Goal: Task Accomplishment & Management: Complete application form

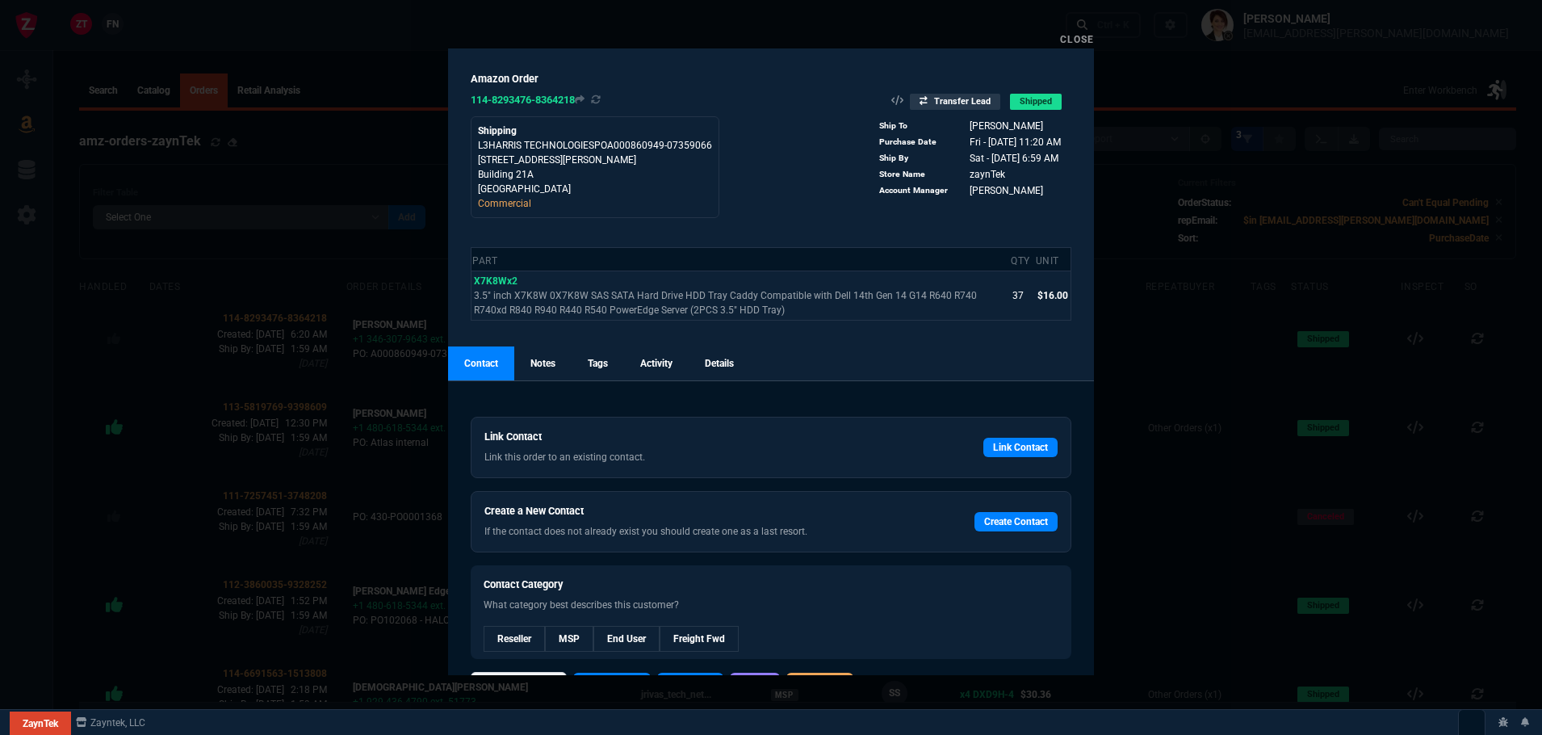
select select
click at [1070, 36] on link "Close" at bounding box center [1077, 39] width 34 height 11
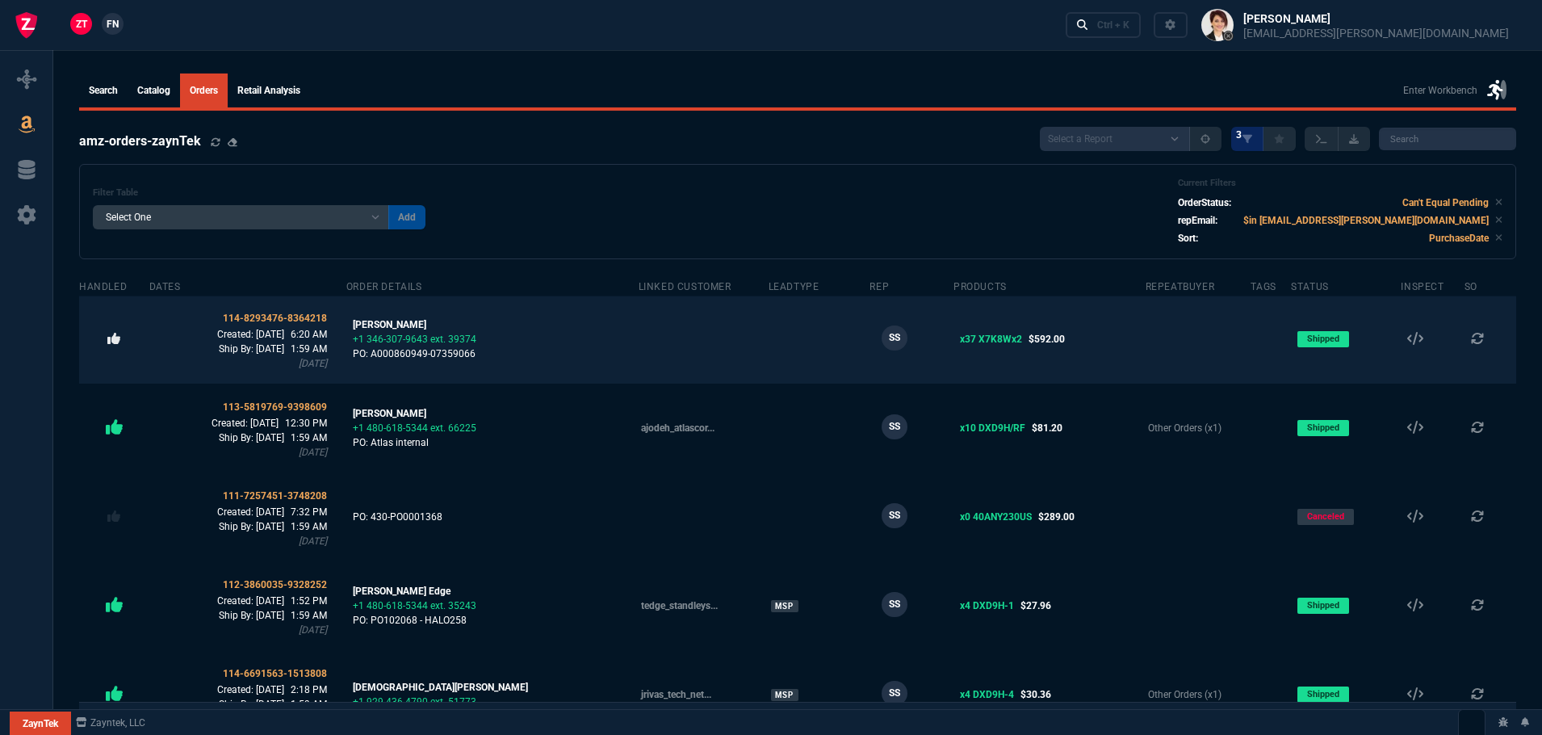
click at [109, 341] on icon at bounding box center [113, 338] width 13 height 11
click at [216, 316] on icon at bounding box center [210, 316] width 11 height 13
click at [288, 315] on span "114-8293476-8364218" at bounding box center [275, 317] width 104 height 11
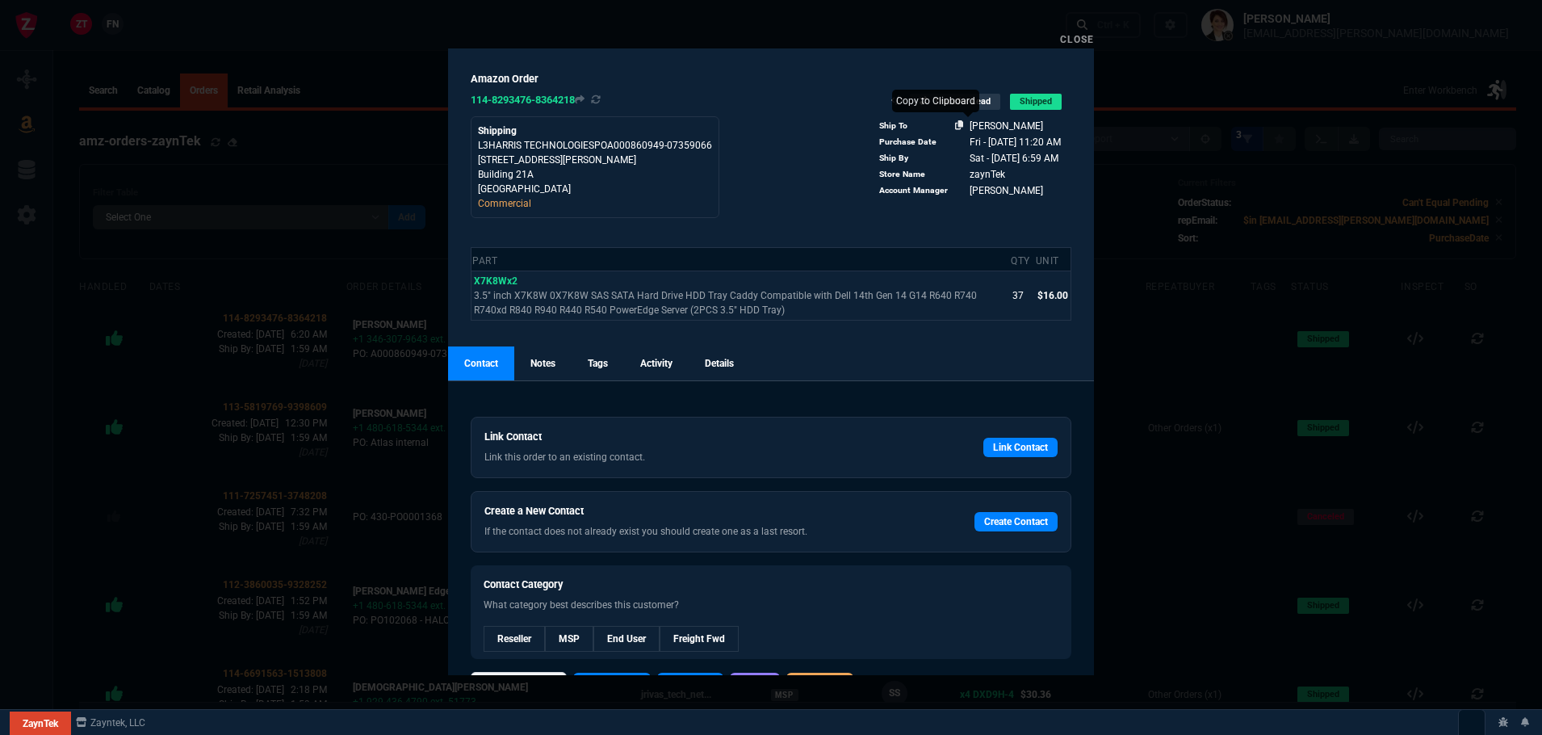
click at [957, 124] on icon at bounding box center [959, 125] width 9 height 10
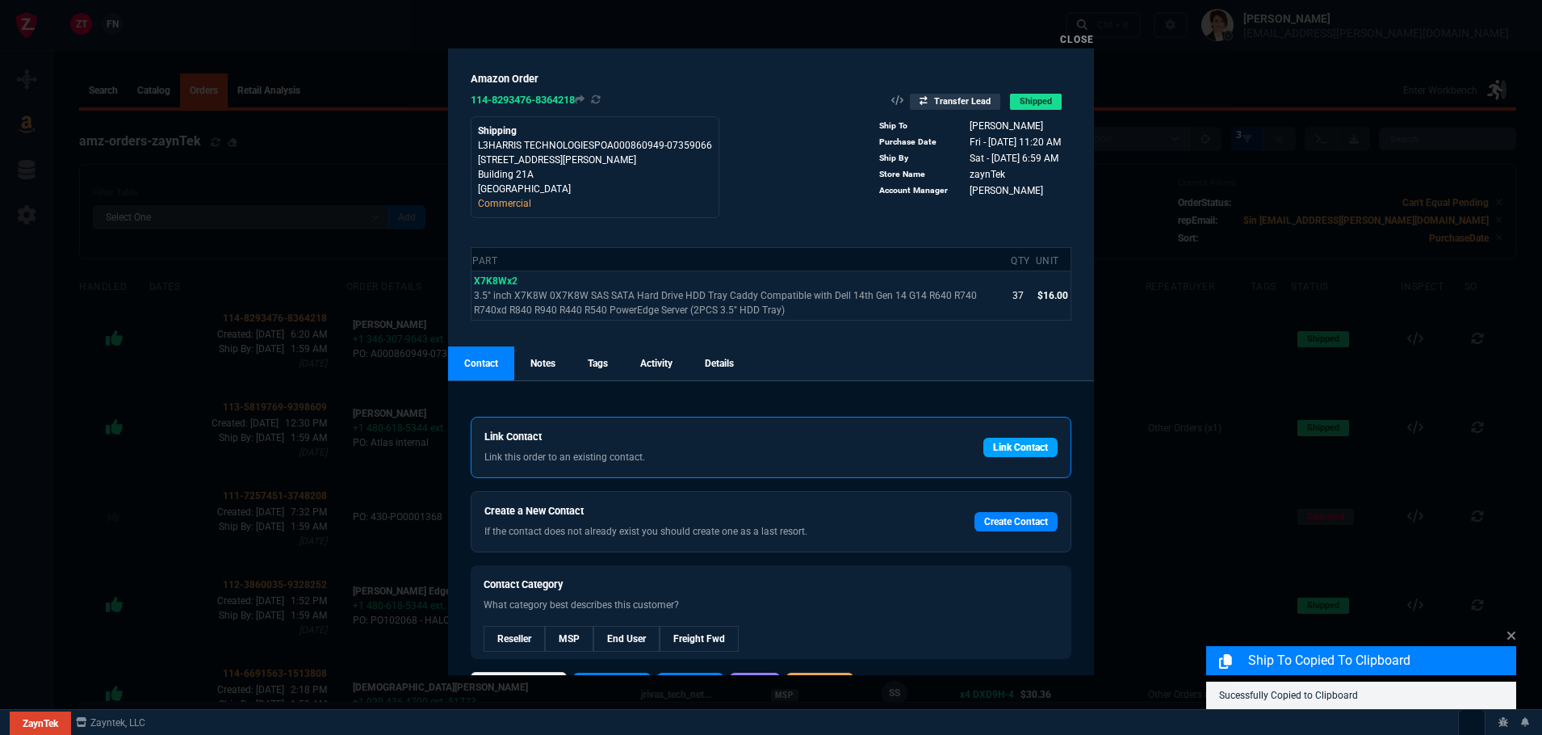
click at [1020, 445] on link "Link Contact" at bounding box center [1020, 447] width 74 height 19
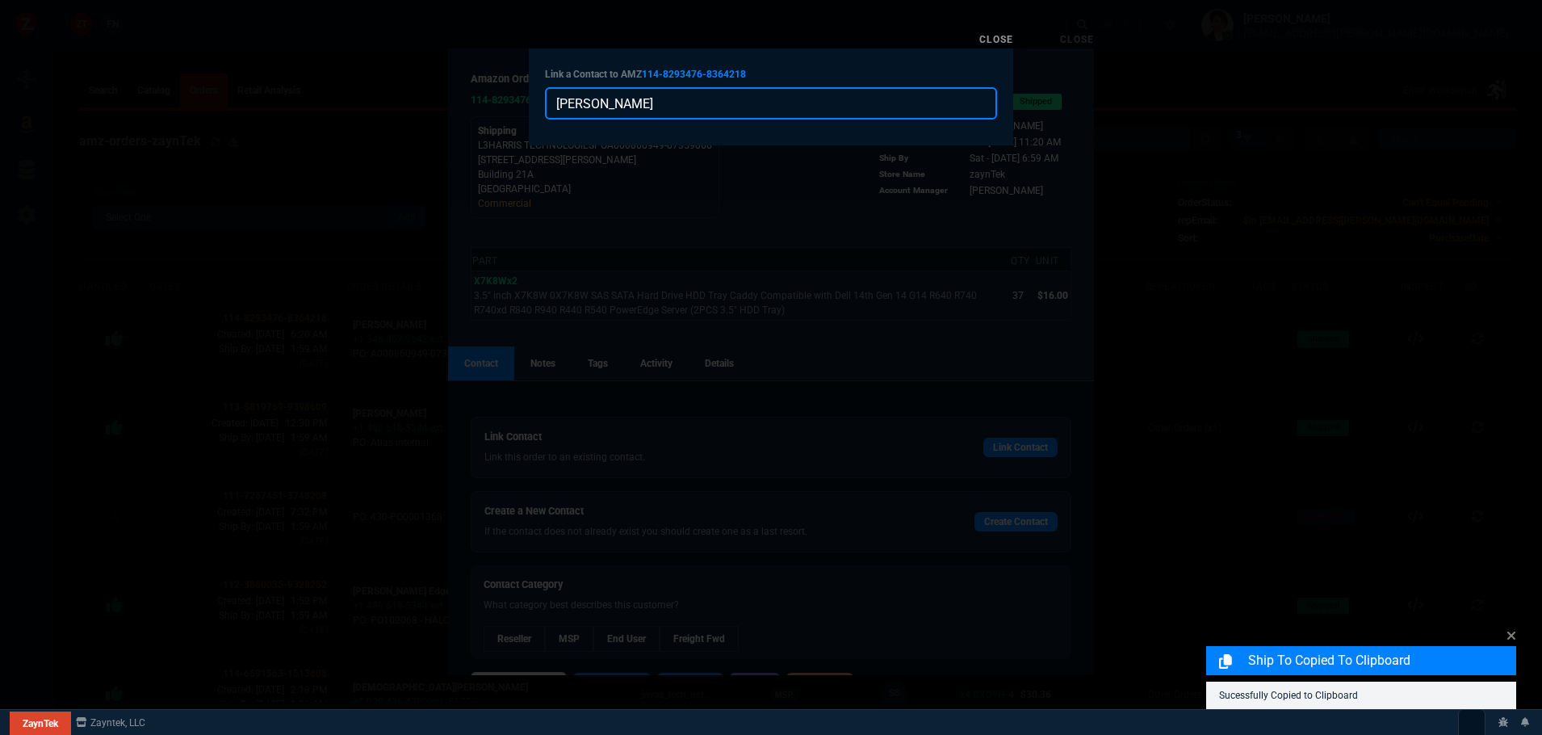
click at [653, 98] on input "Frank Vekich" at bounding box center [771, 103] width 452 height 32
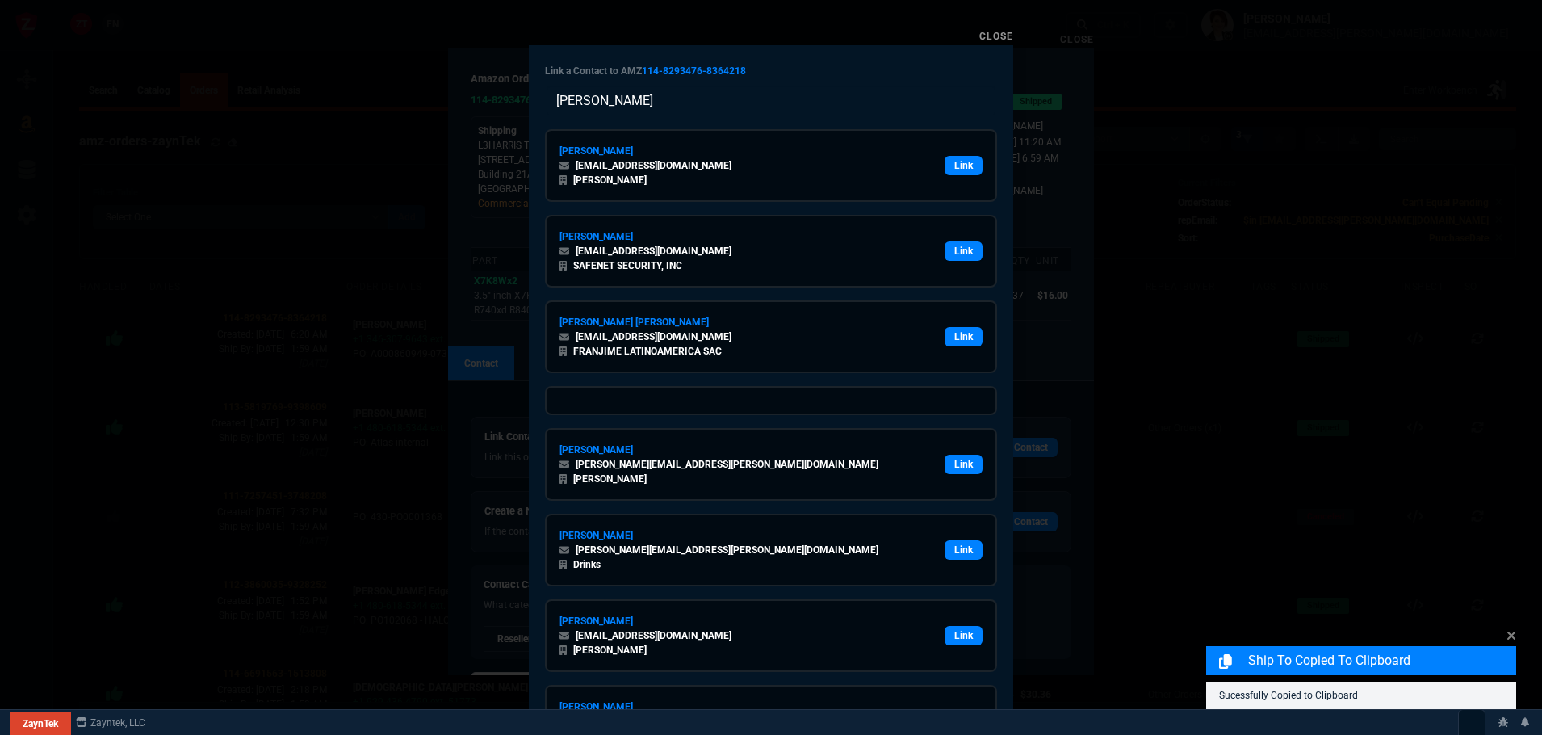
click at [795, 57] on div "Link a Contact to AMZ 114-8293476-8364218 Frank Vekich Frank Bianco biancolaw.n…" at bounding box center [771, 457] width 484 height 825
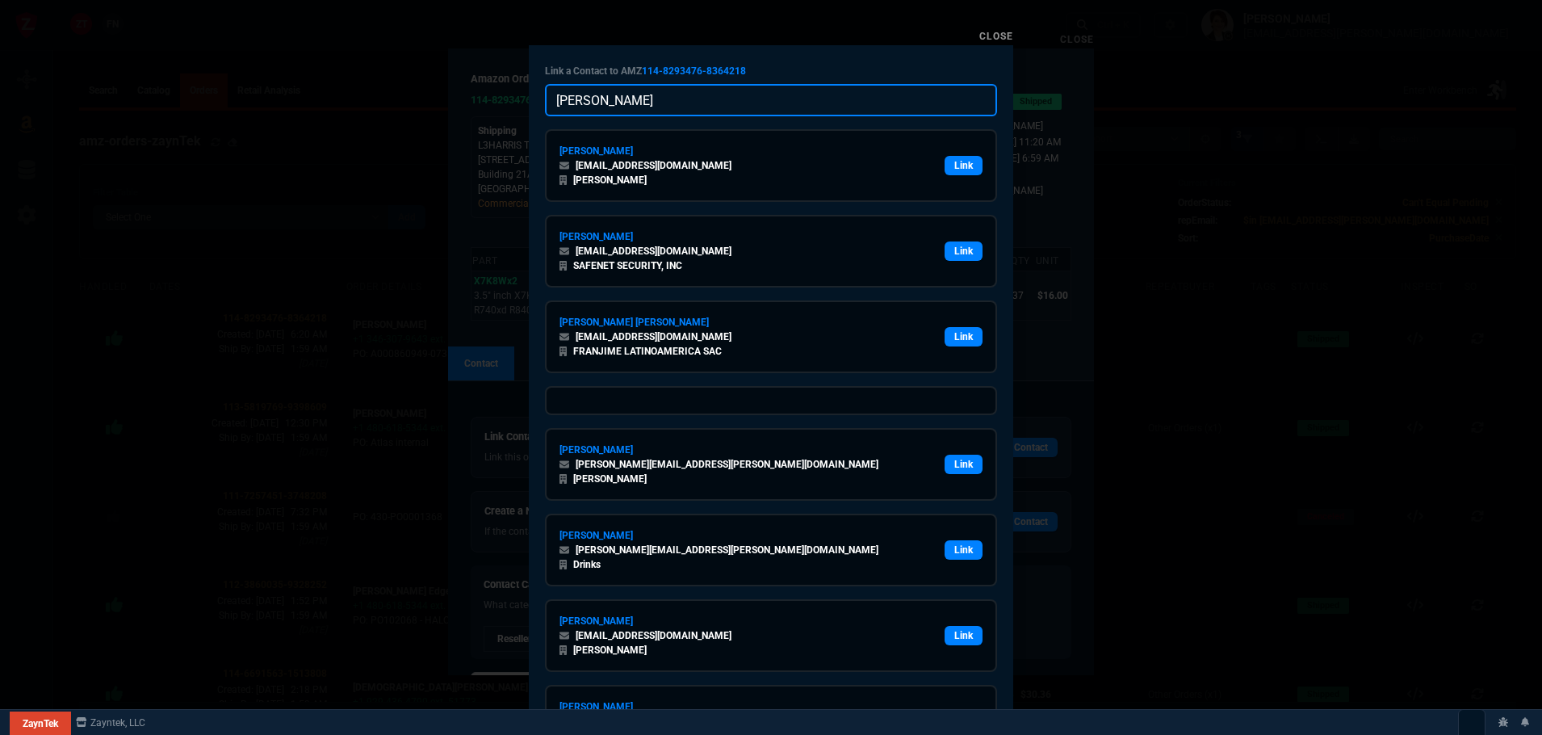
click at [710, 103] on input "Frank Vekich" at bounding box center [771, 100] width 452 height 32
paste input "fvekich@trumbull.com"
type input "fvekich@trumbull.com"
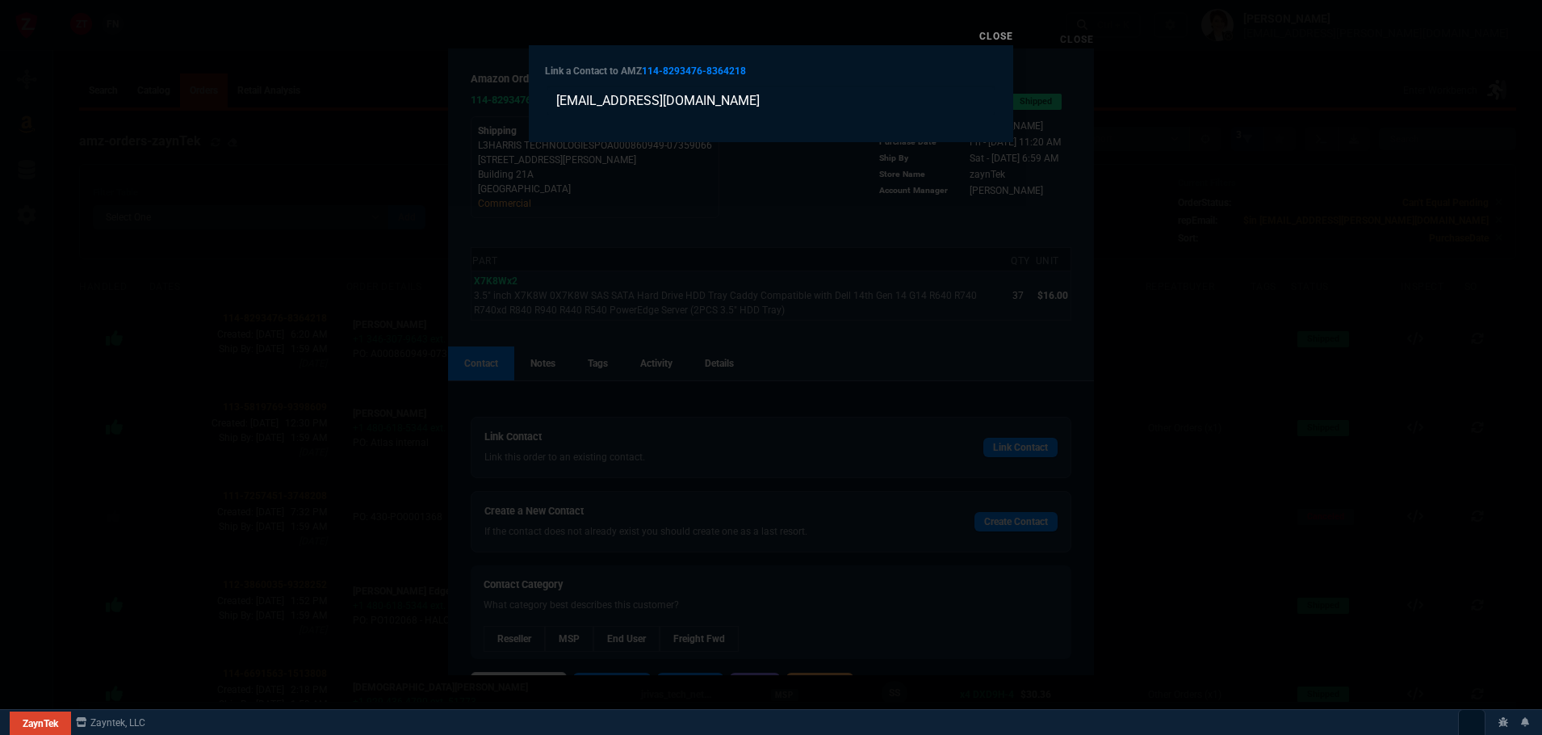
click at [832, 63] on div "Link a Contact to AMZ 114-8293476-8364218 fvekich@trumbull.com" at bounding box center [771, 93] width 484 height 97
click at [996, 35] on link "Close" at bounding box center [996, 36] width 34 height 11
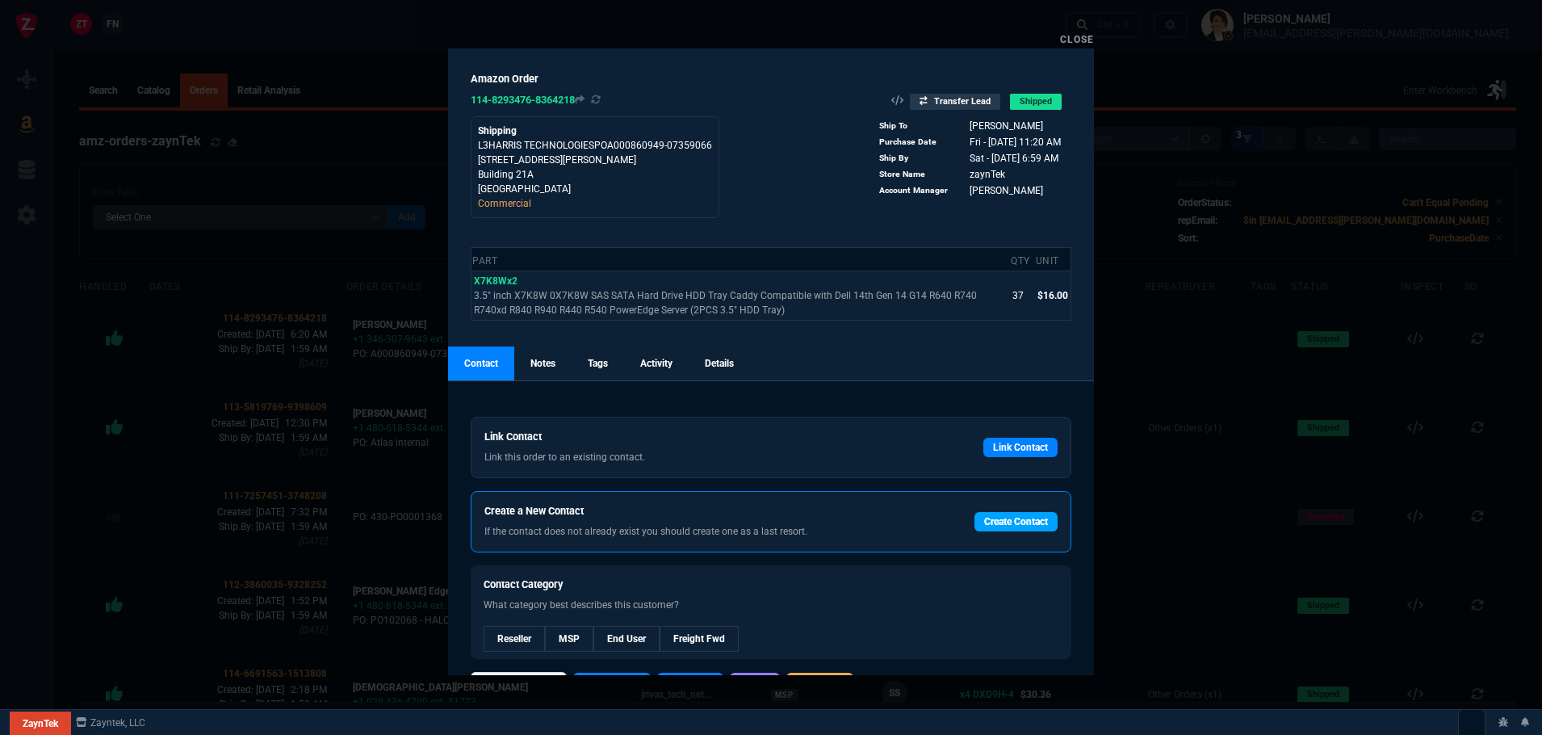
click at [1008, 516] on link "Create Contact" at bounding box center [1016, 521] width 83 height 19
select select
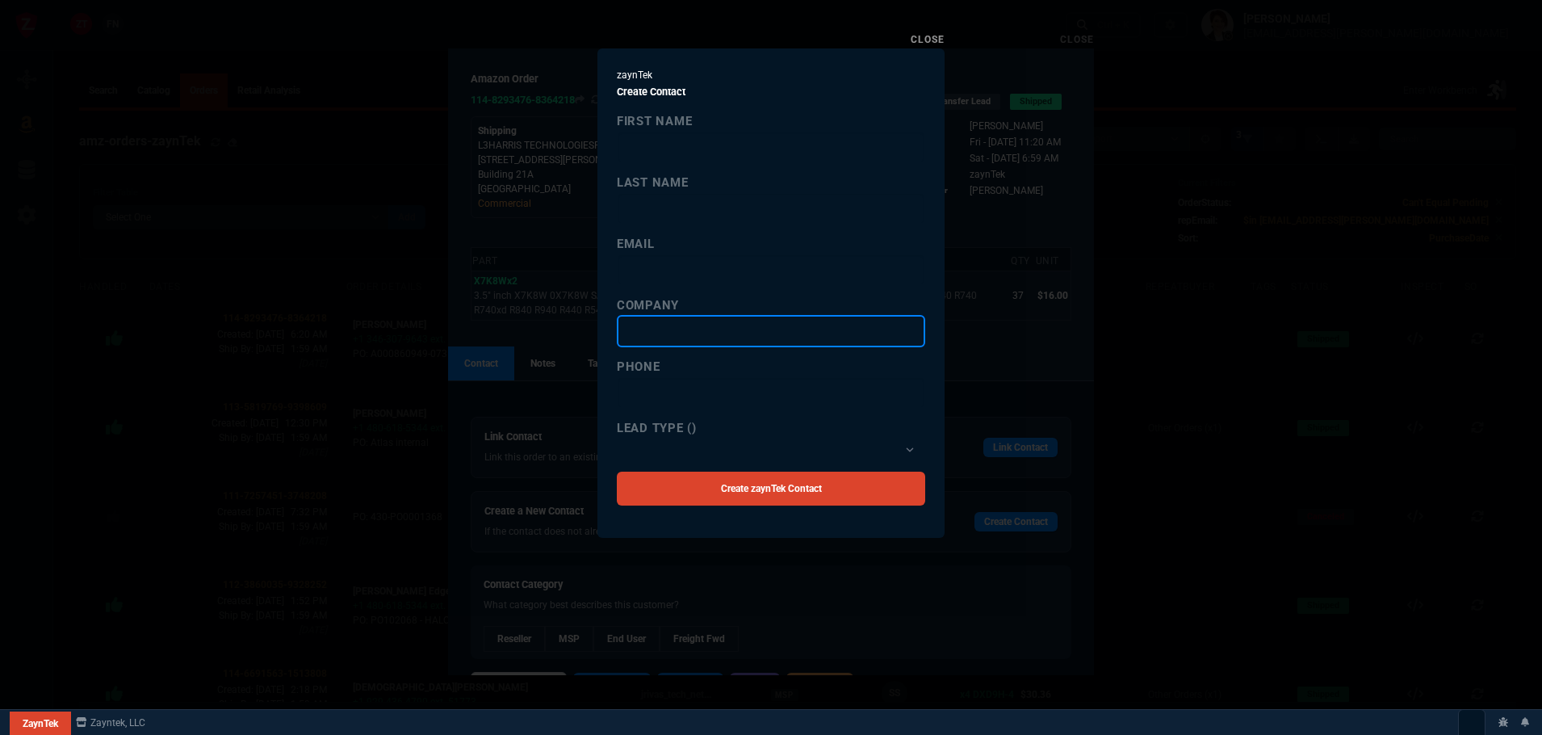
paste input "Trumbull Industries"
type input "Trumbull Industries"
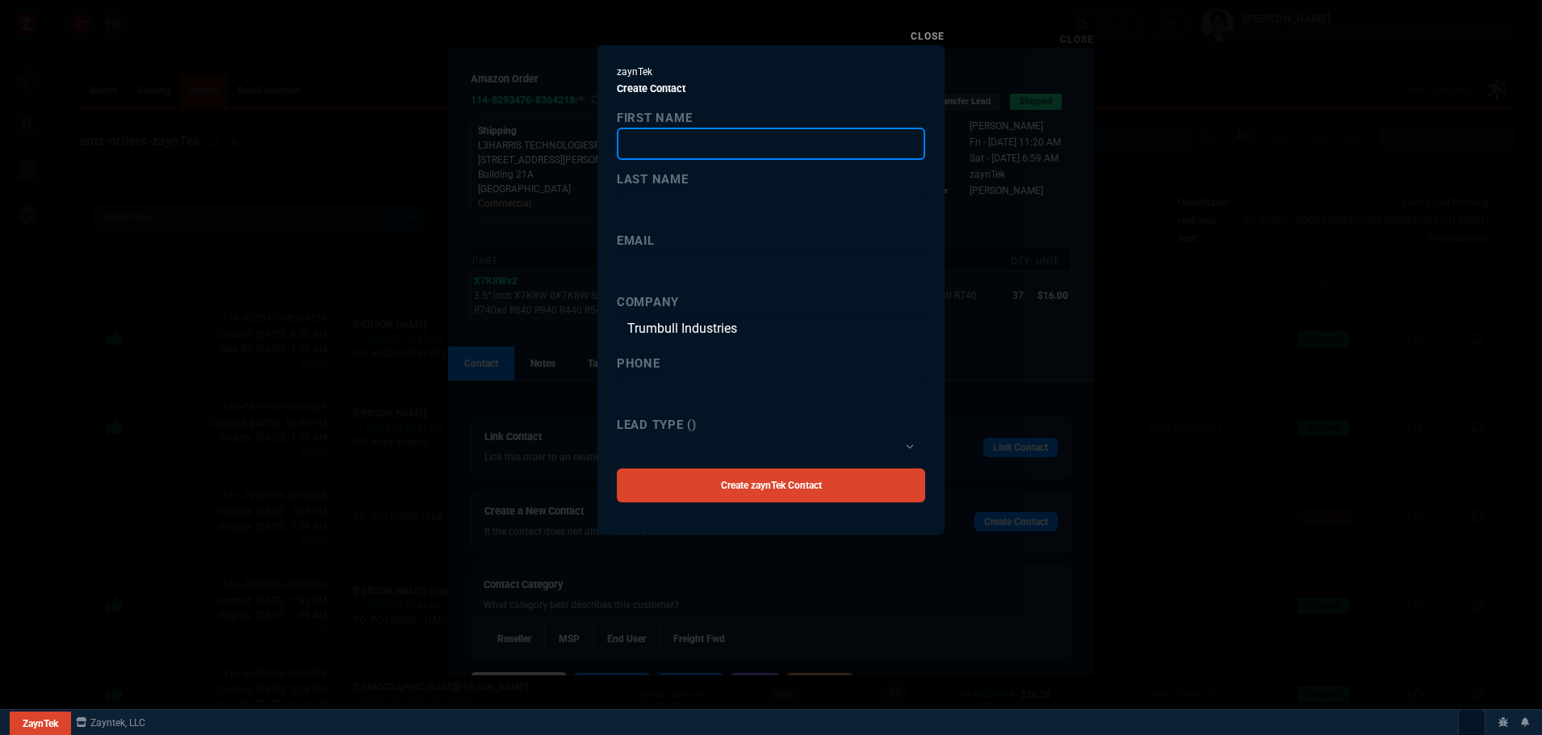
click at [662, 137] on input "first name" at bounding box center [771, 144] width 308 height 32
click at [669, 146] on input "first name" at bounding box center [771, 144] width 308 height 32
paste input "Frank Vekich"
drag, startPoint x: 709, startPoint y: 145, endPoint x: 666, endPoint y: 142, distance: 42.9
click at [666, 142] on input "Frank Vekich" at bounding box center [771, 144] width 308 height 32
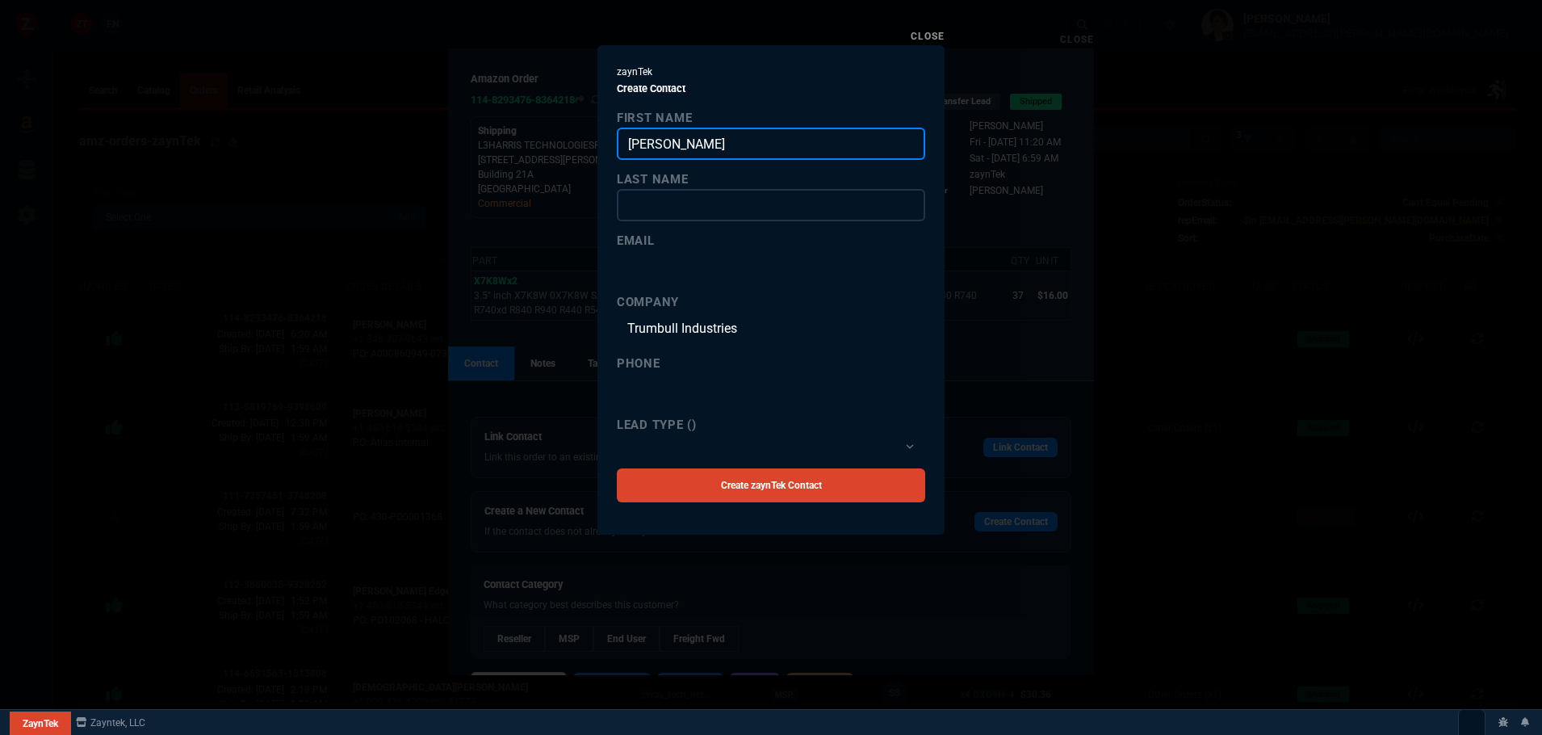
type input "Frank"
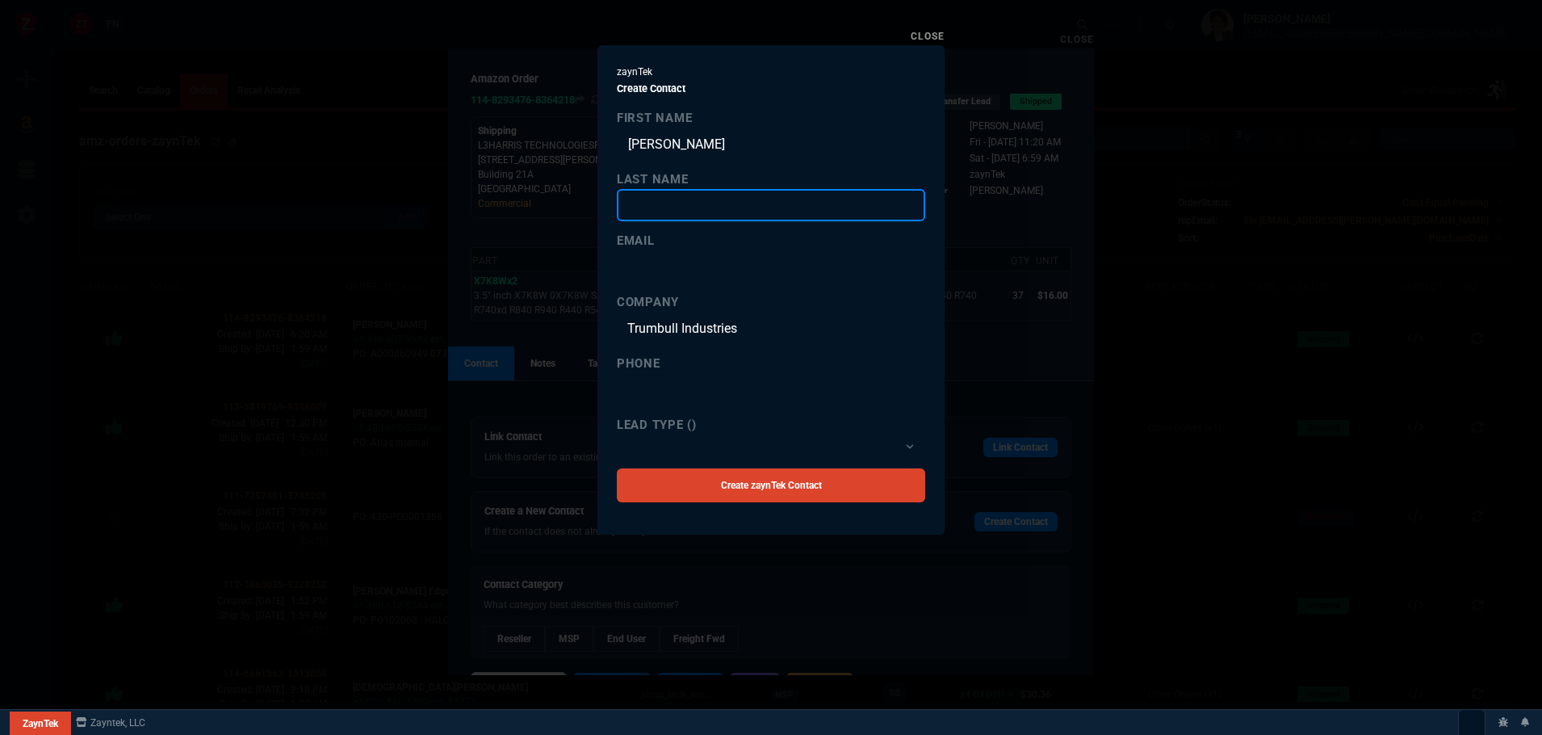
paste input "Vekich"
type input "Vekich"
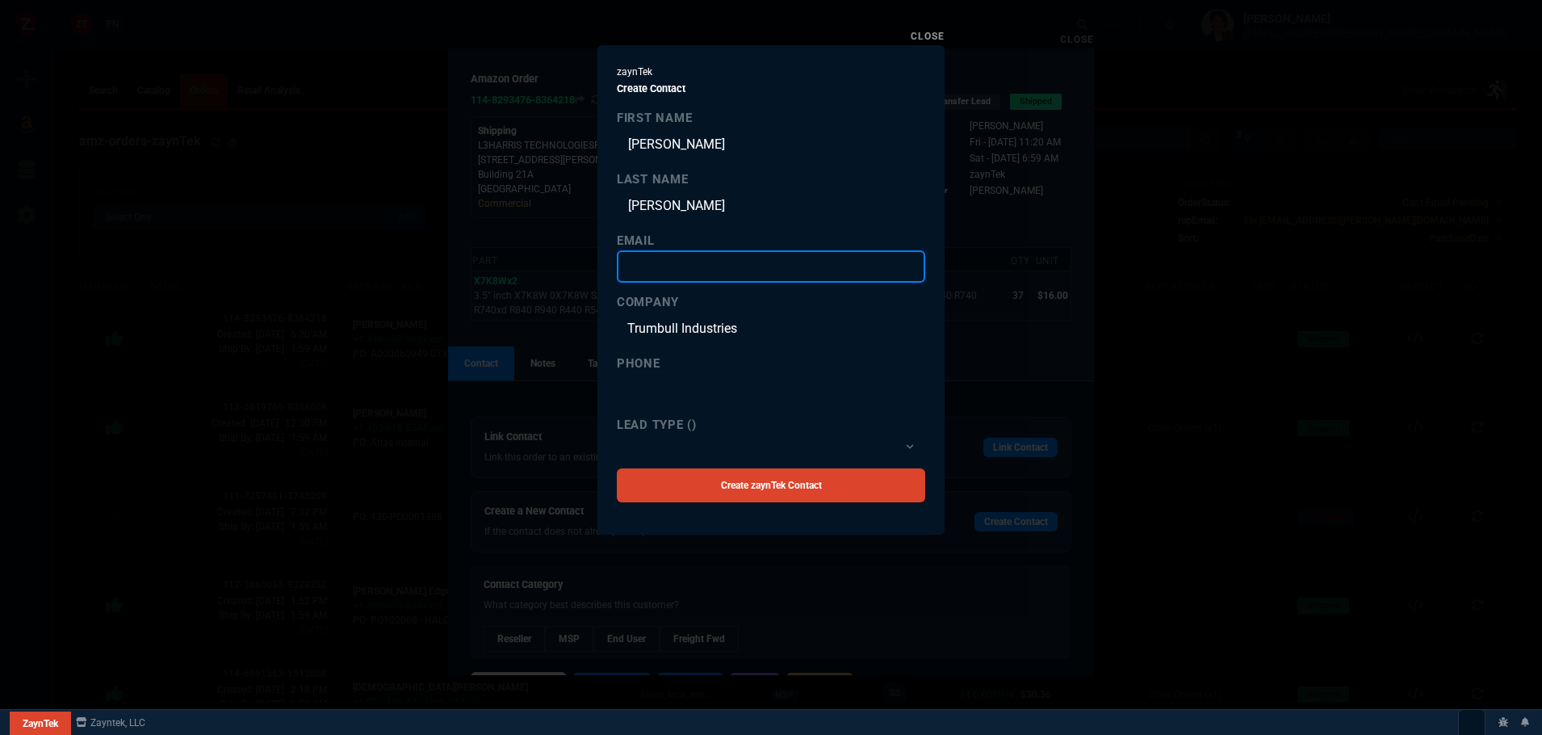
click at [663, 266] on input "email" at bounding box center [771, 266] width 308 height 32
paste input "fvekich@trumbull.com"
type input "fvekich@trumbull.com"
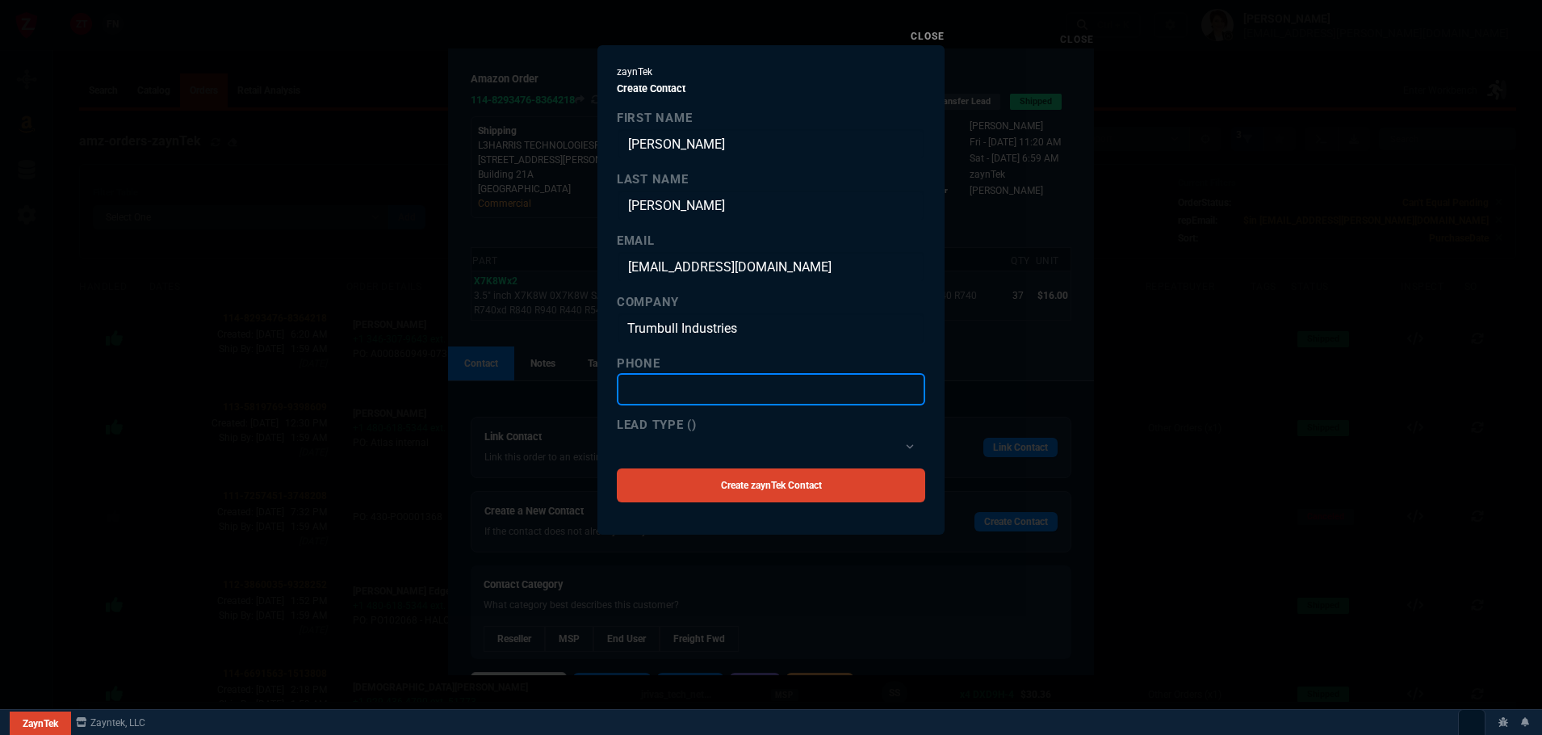
click at [685, 377] on input "text" at bounding box center [771, 389] width 308 height 32
paste input "+1 (877) 632-6322"
type input "+1 (877) 632-6322"
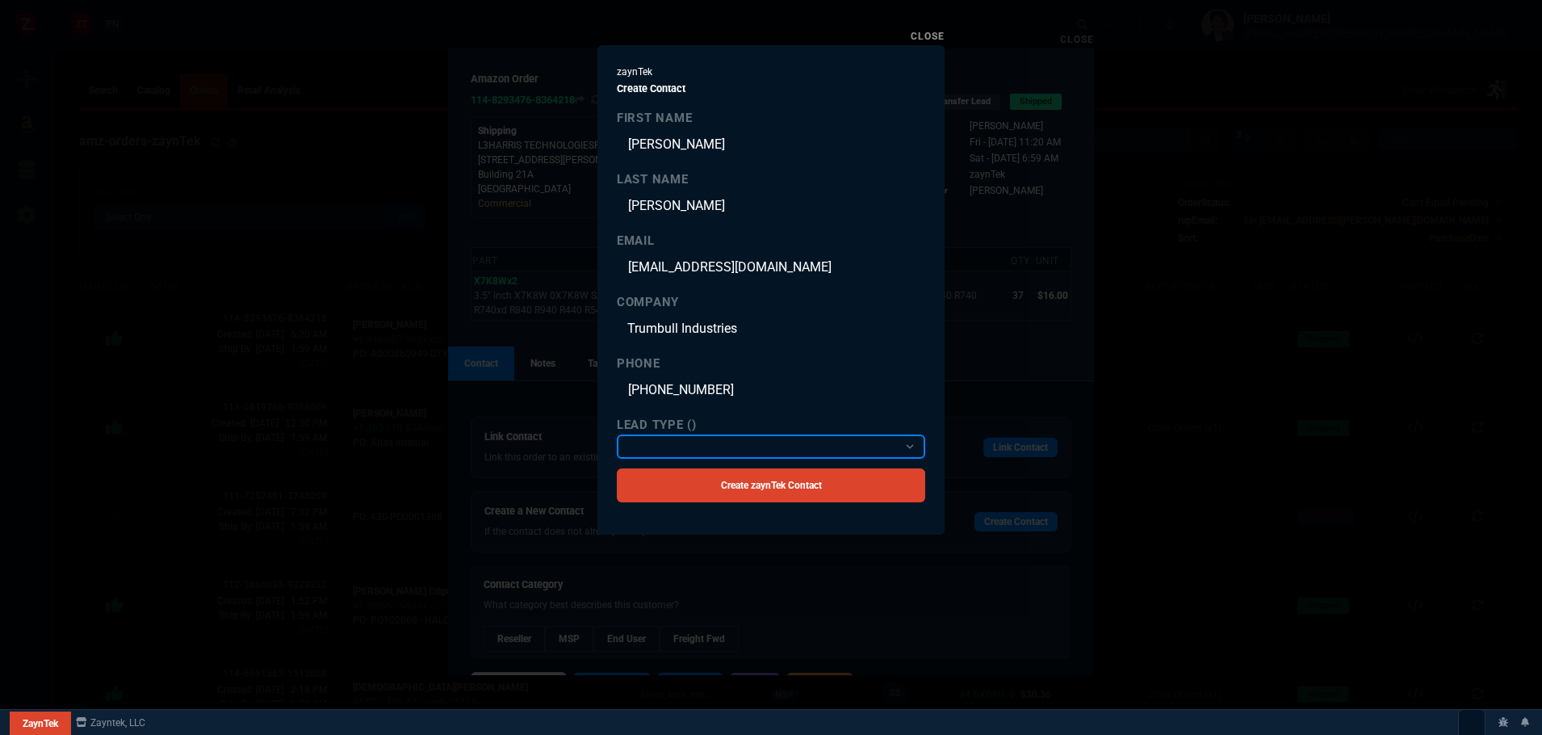
click at [632, 437] on select "Reseller MSP End User Freight Fwd" at bounding box center [771, 446] width 308 height 24
select select "2: Object"
click at [617, 434] on select "Reseller MSP End User Freight Fwd" at bounding box center [771, 446] width 308 height 24
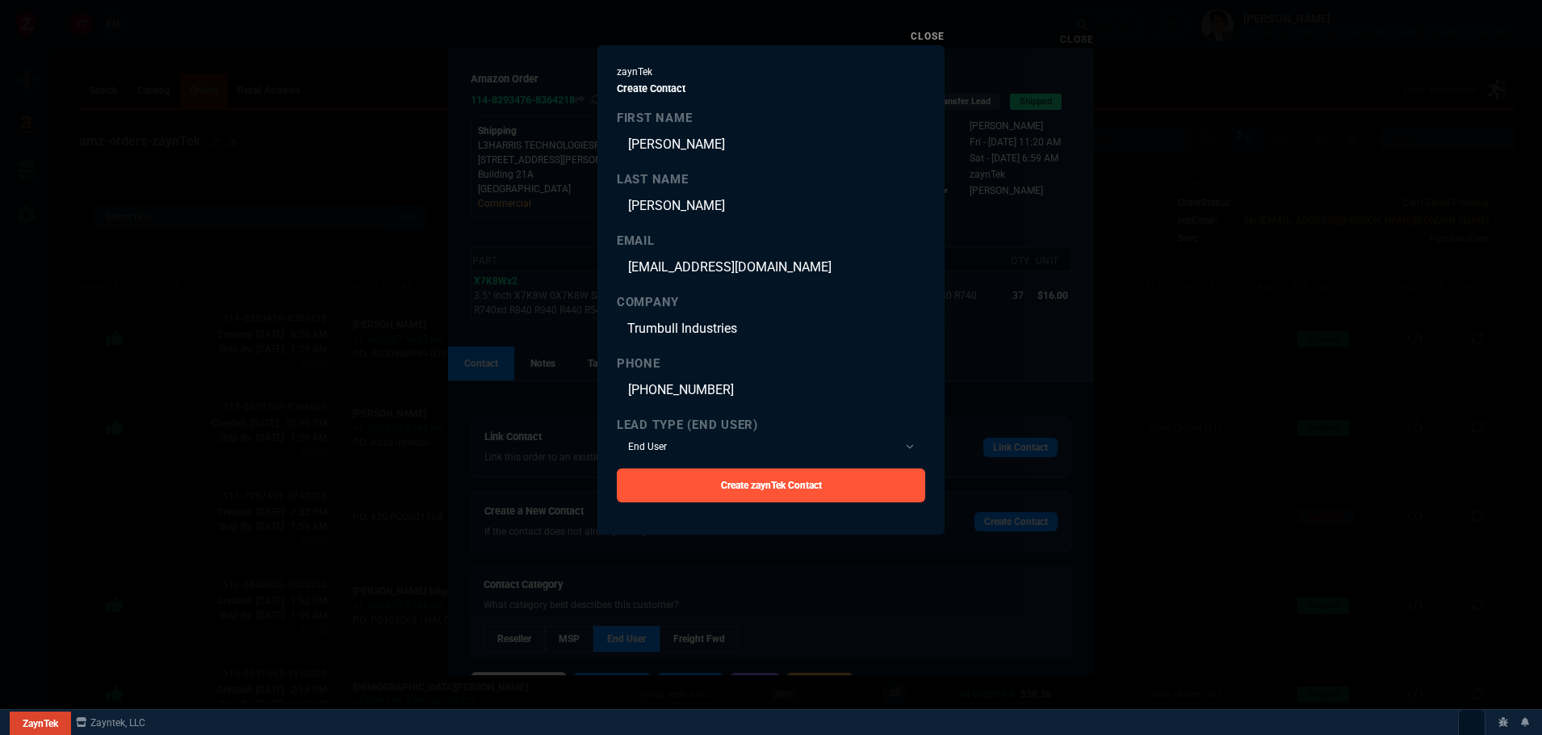
click at [737, 490] on link "Create zaynTek Contact" at bounding box center [771, 485] width 308 height 34
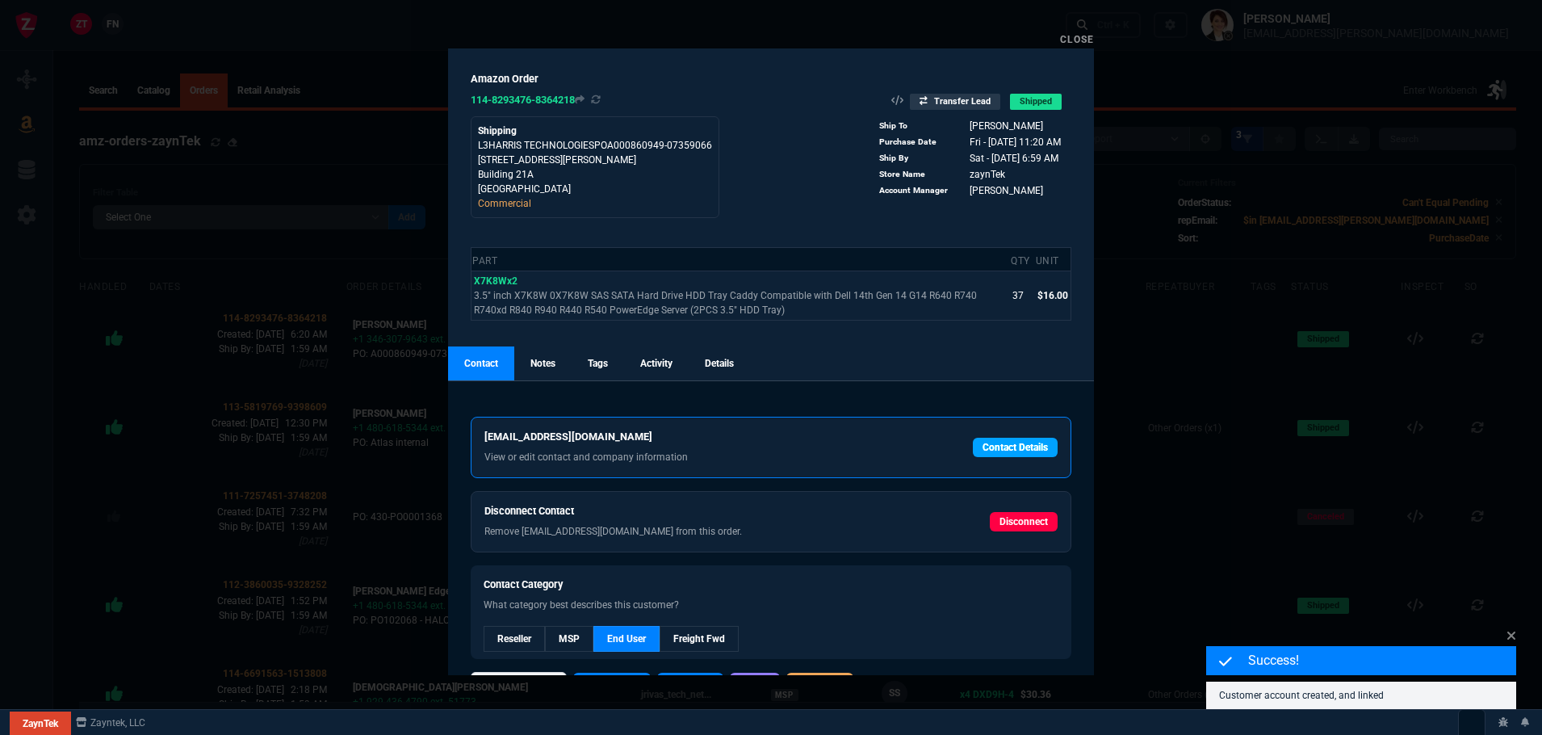
click at [1021, 443] on link "Contact Details" at bounding box center [1015, 447] width 85 height 19
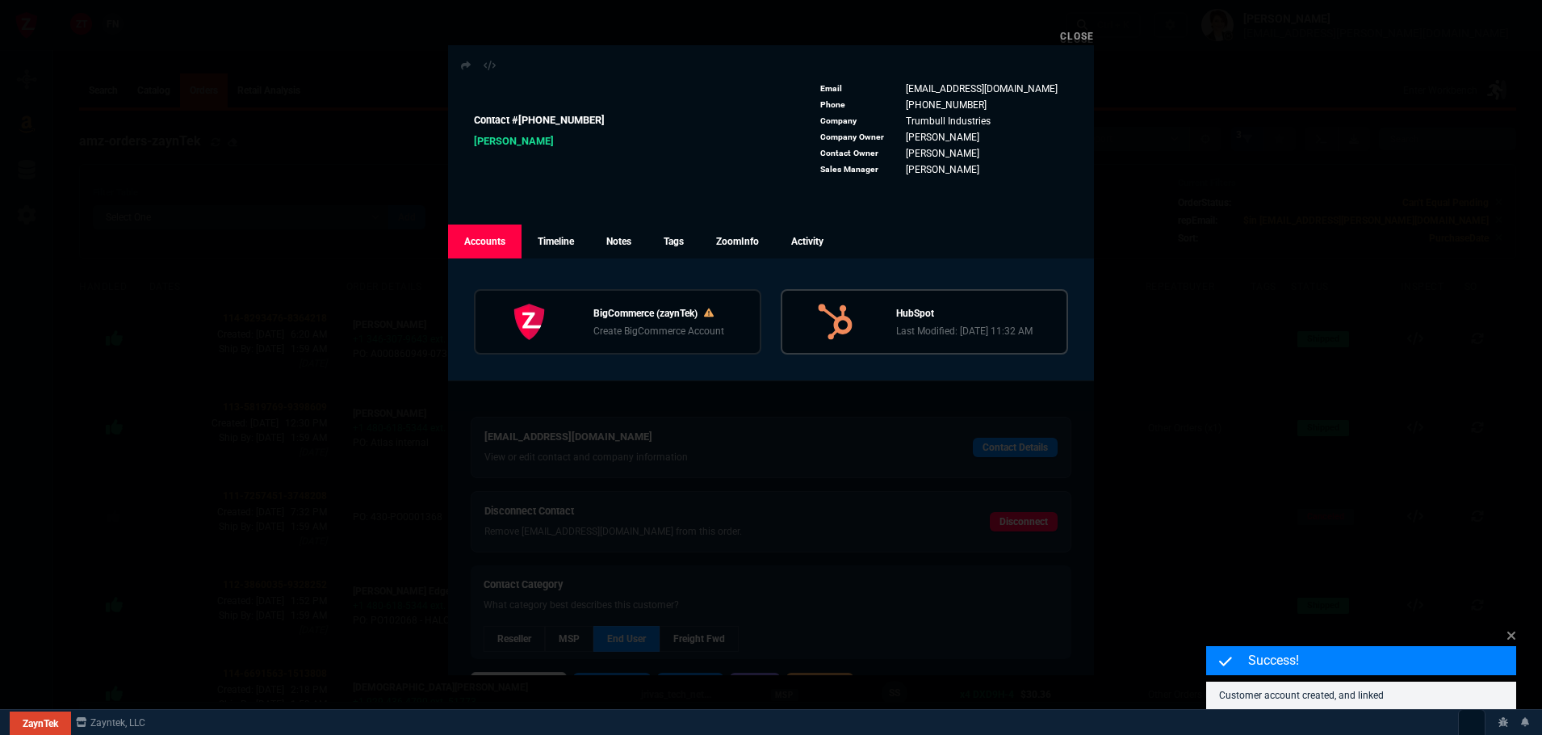
click at [960, 317] on p "HubSpot" at bounding box center [964, 313] width 136 height 15
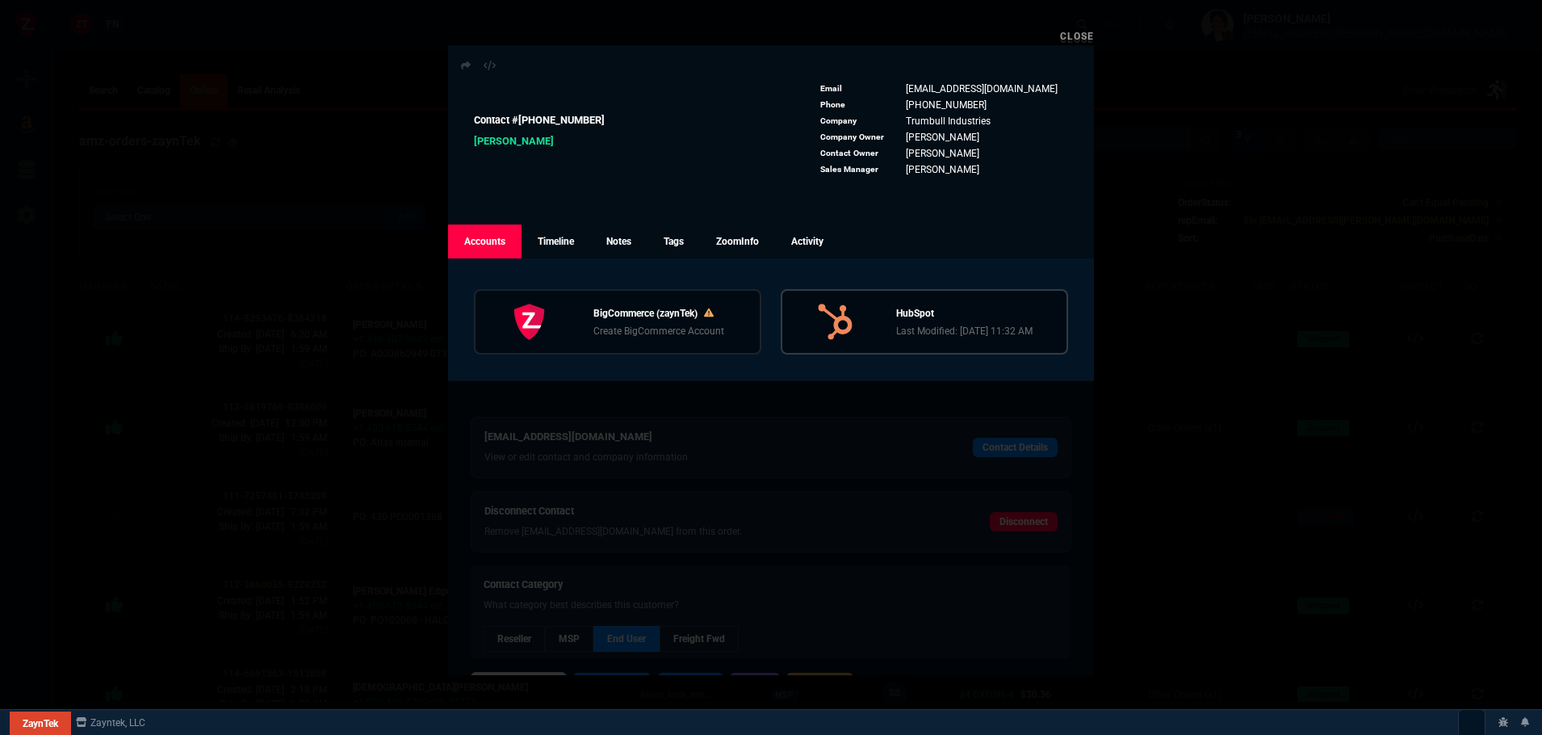
click at [887, 332] on div "HubSpot Last Modified: 9/8/25, 11:32 AM" at bounding box center [963, 322] width 179 height 32
click at [1084, 34] on link "Close" at bounding box center [1077, 36] width 34 height 11
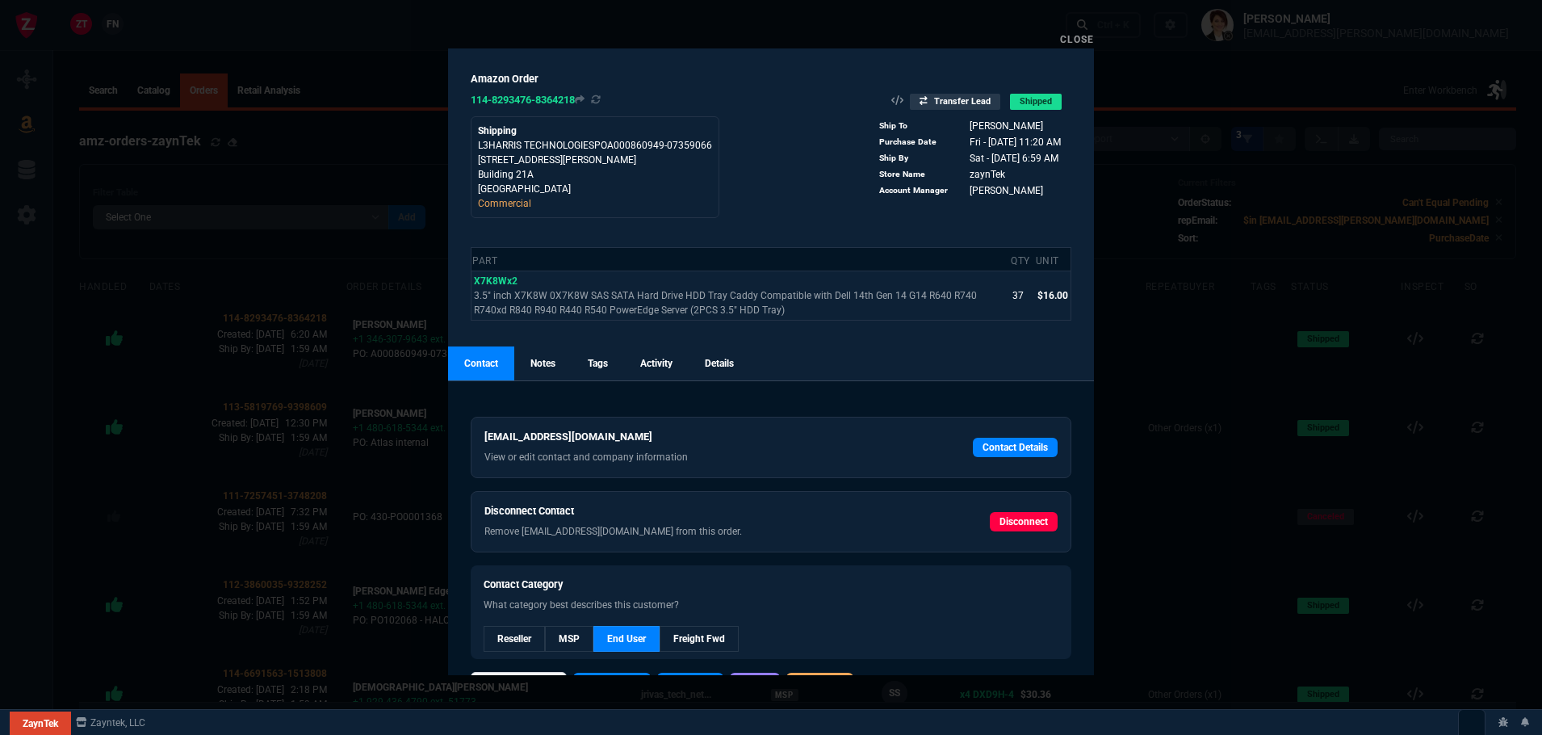
click at [1079, 36] on link "Close" at bounding box center [1077, 39] width 34 height 11
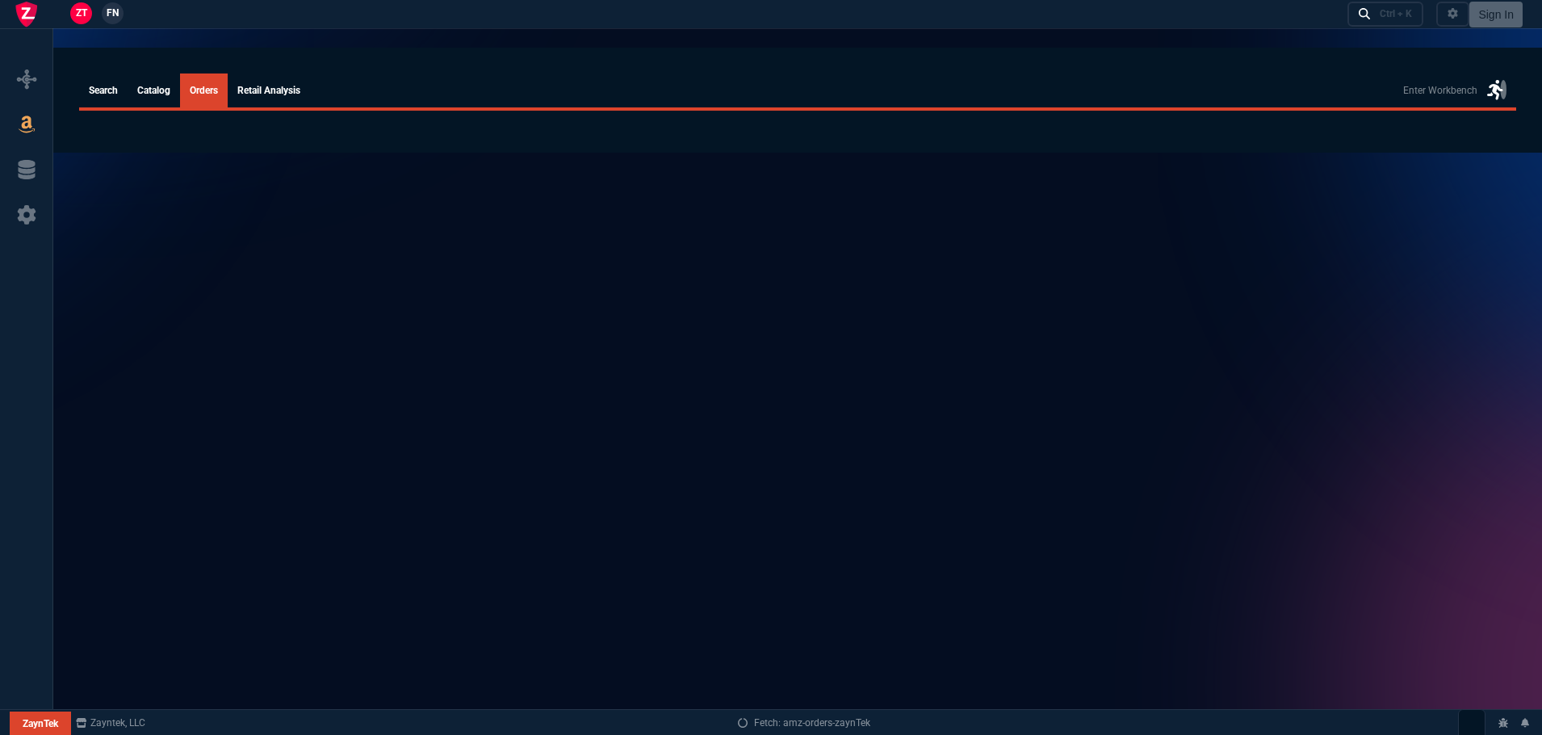
select select
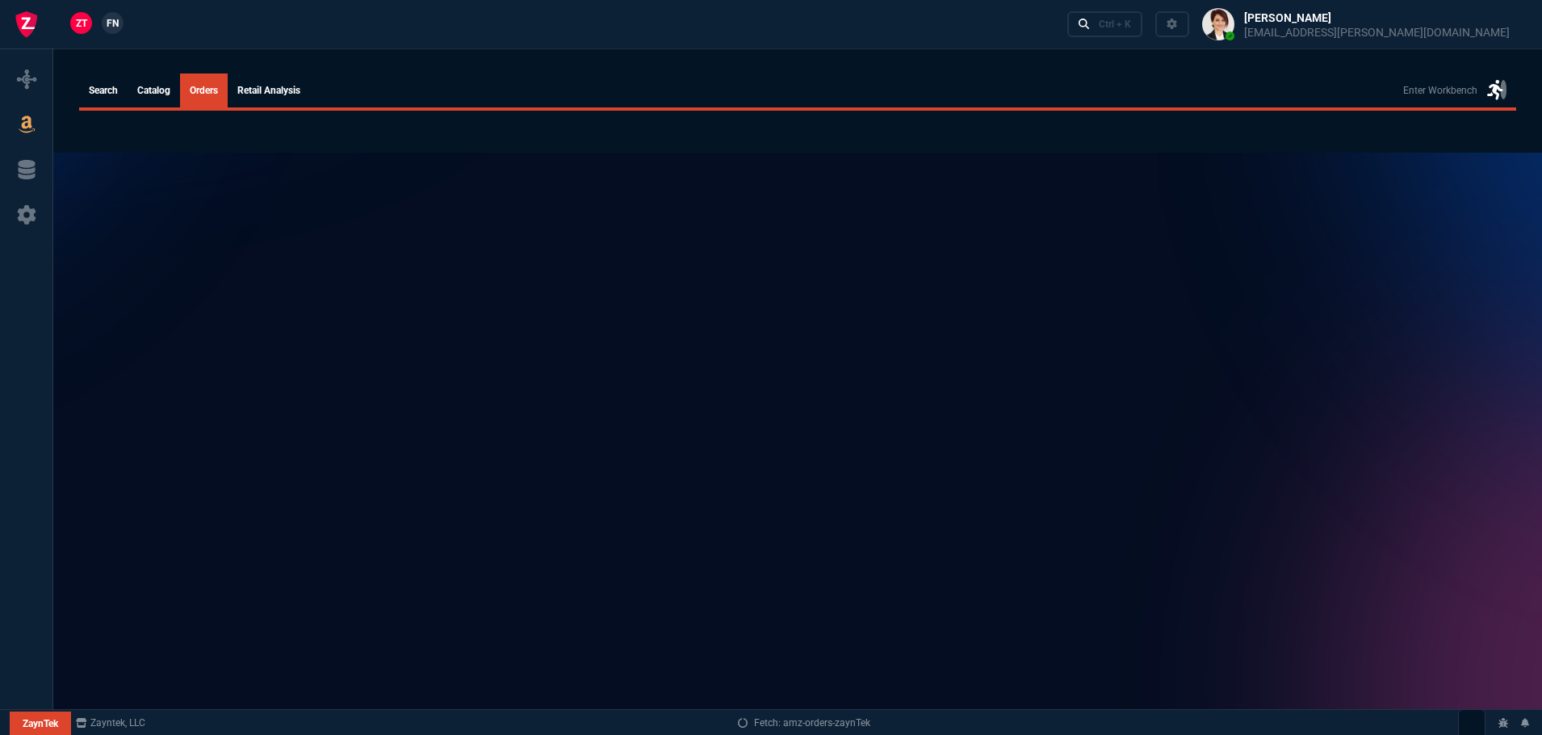
select select
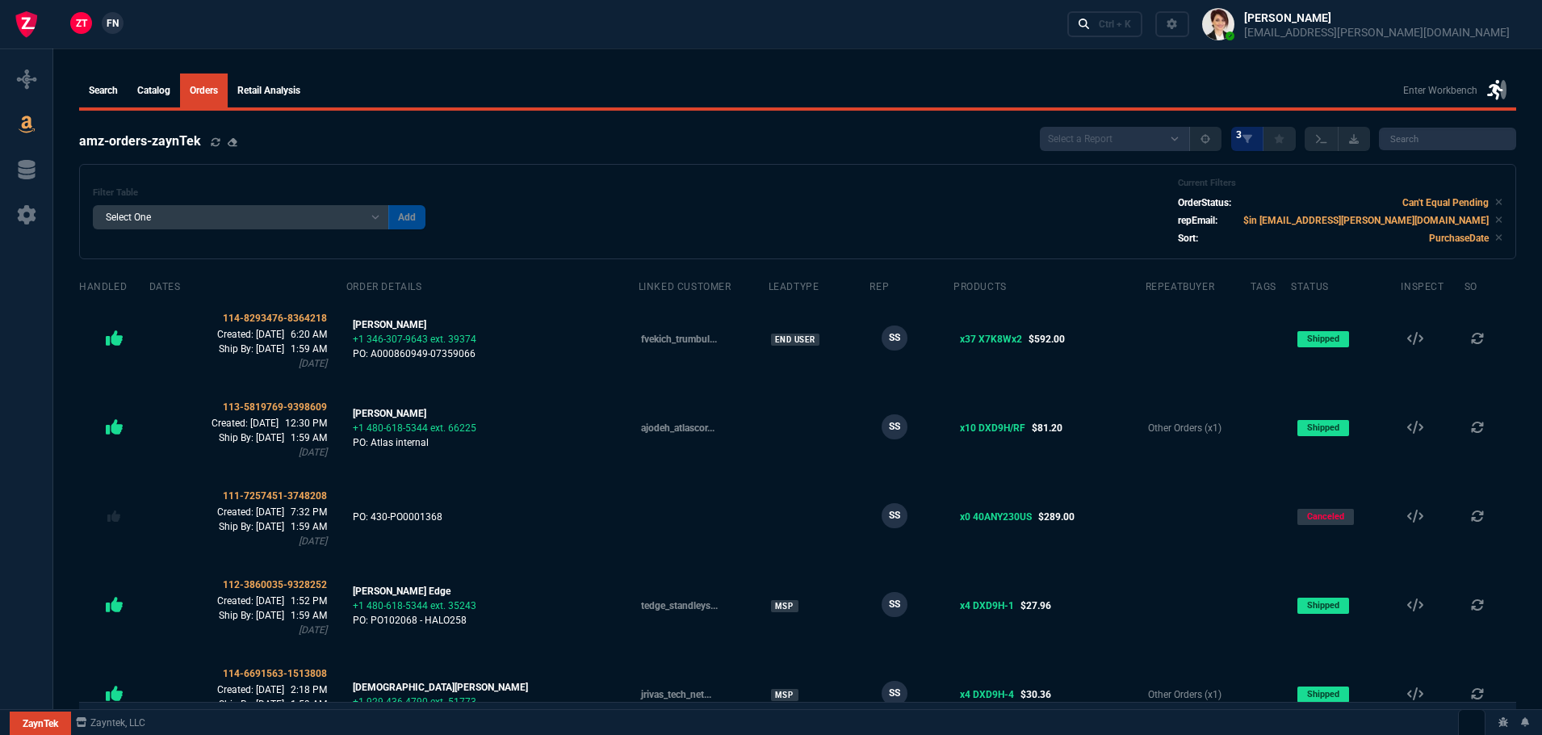
click at [107, 25] on span "FN" at bounding box center [113, 23] width 12 height 15
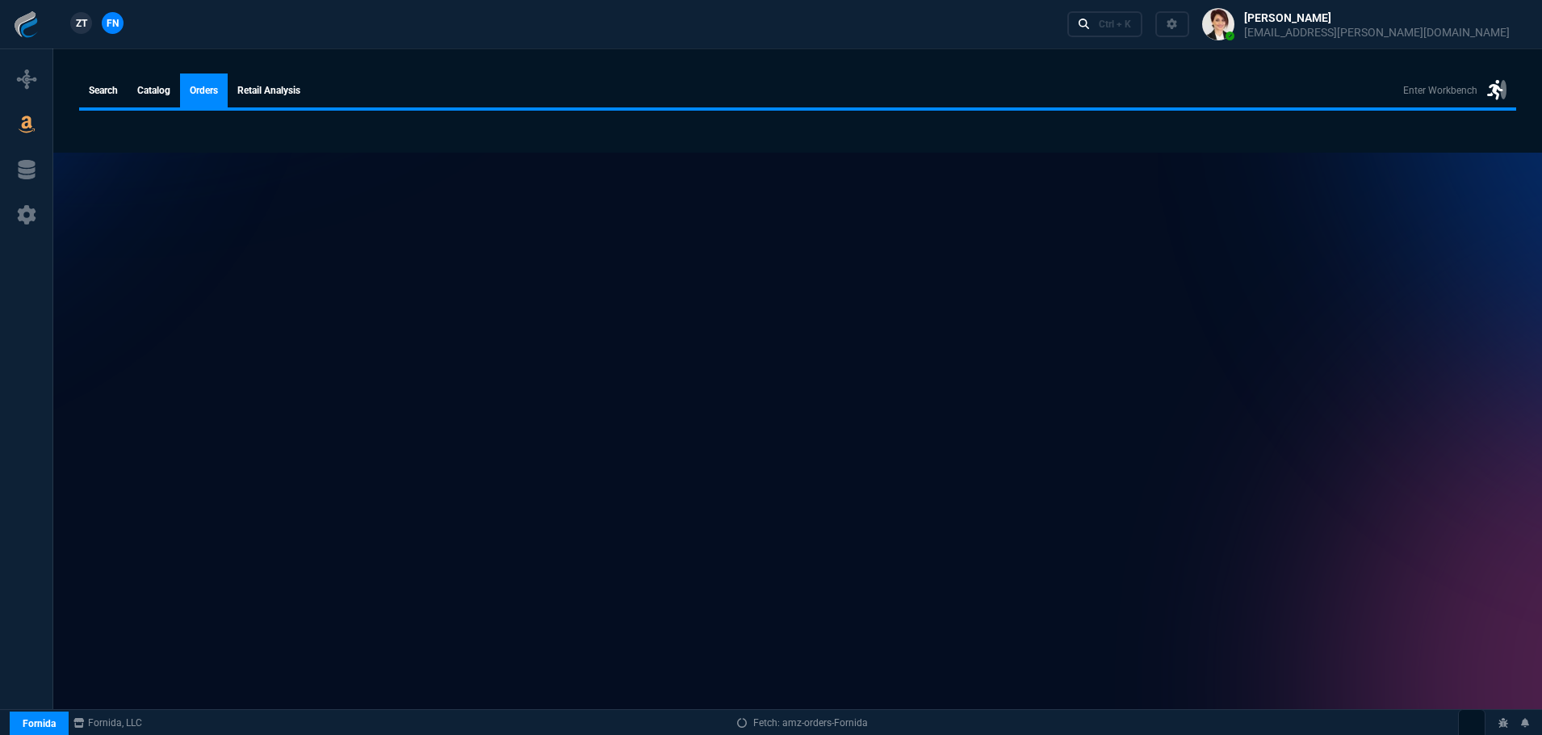
select select
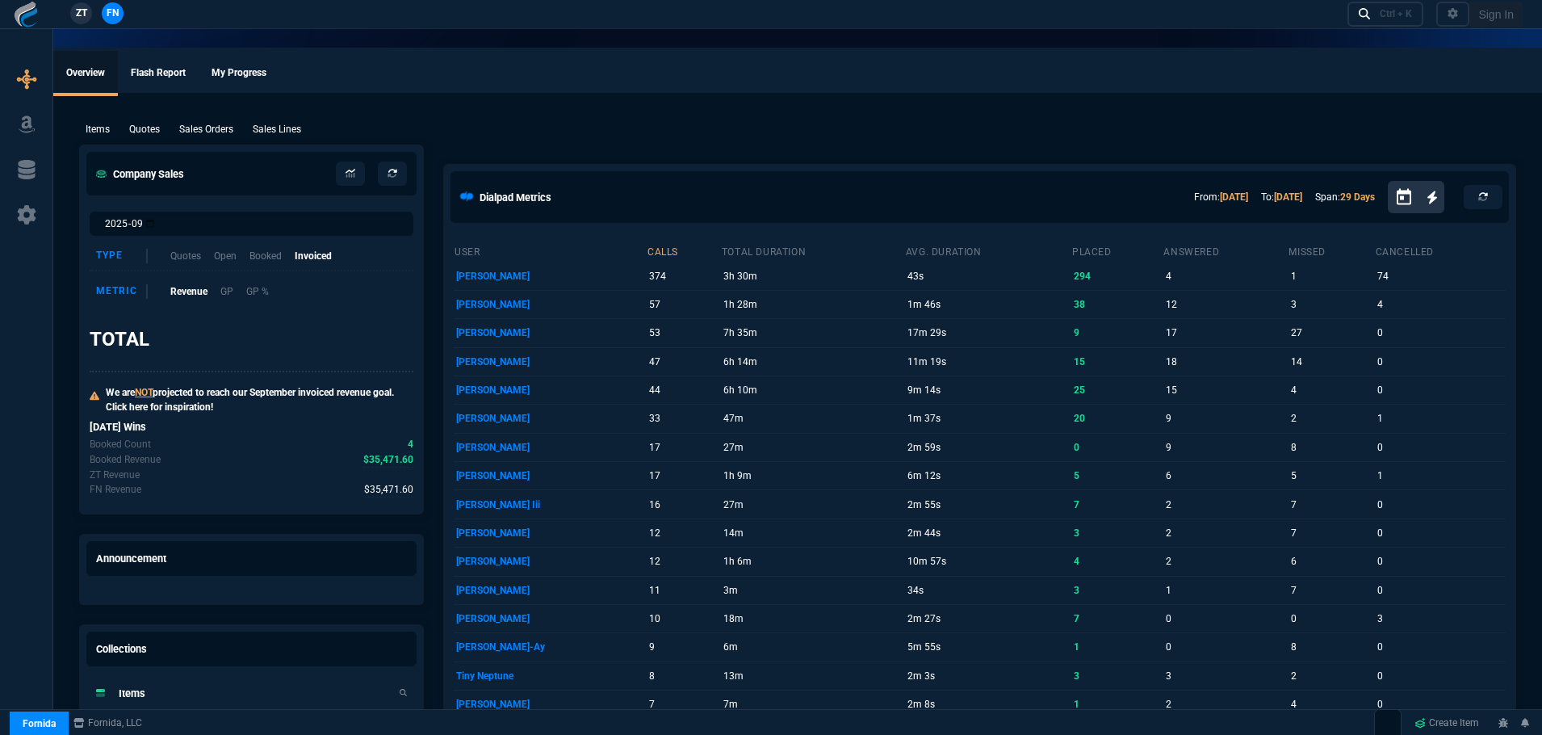
select select "2: VAHI"
select select
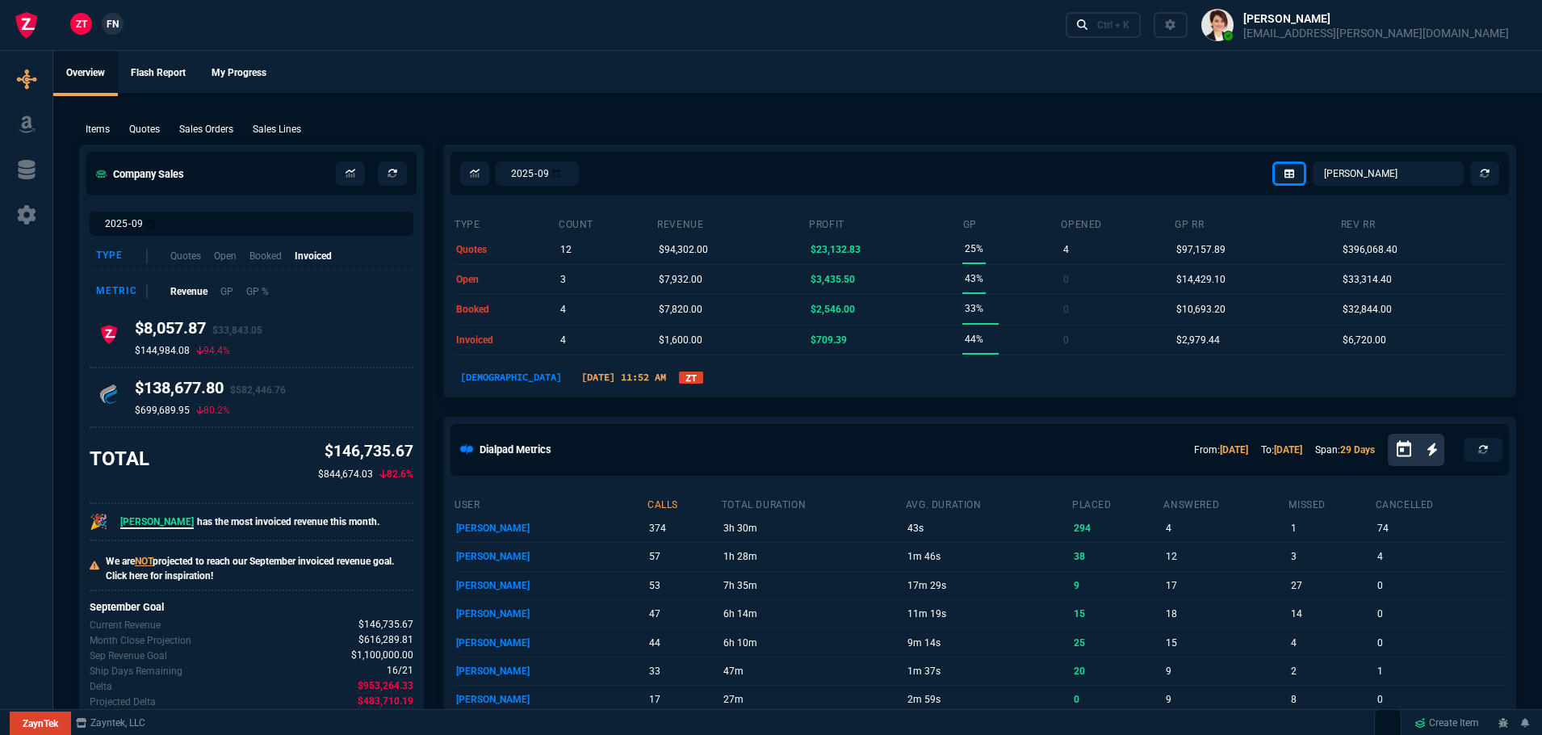
click at [679, 375] on link "ZT" at bounding box center [691, 377] width 24 height 12
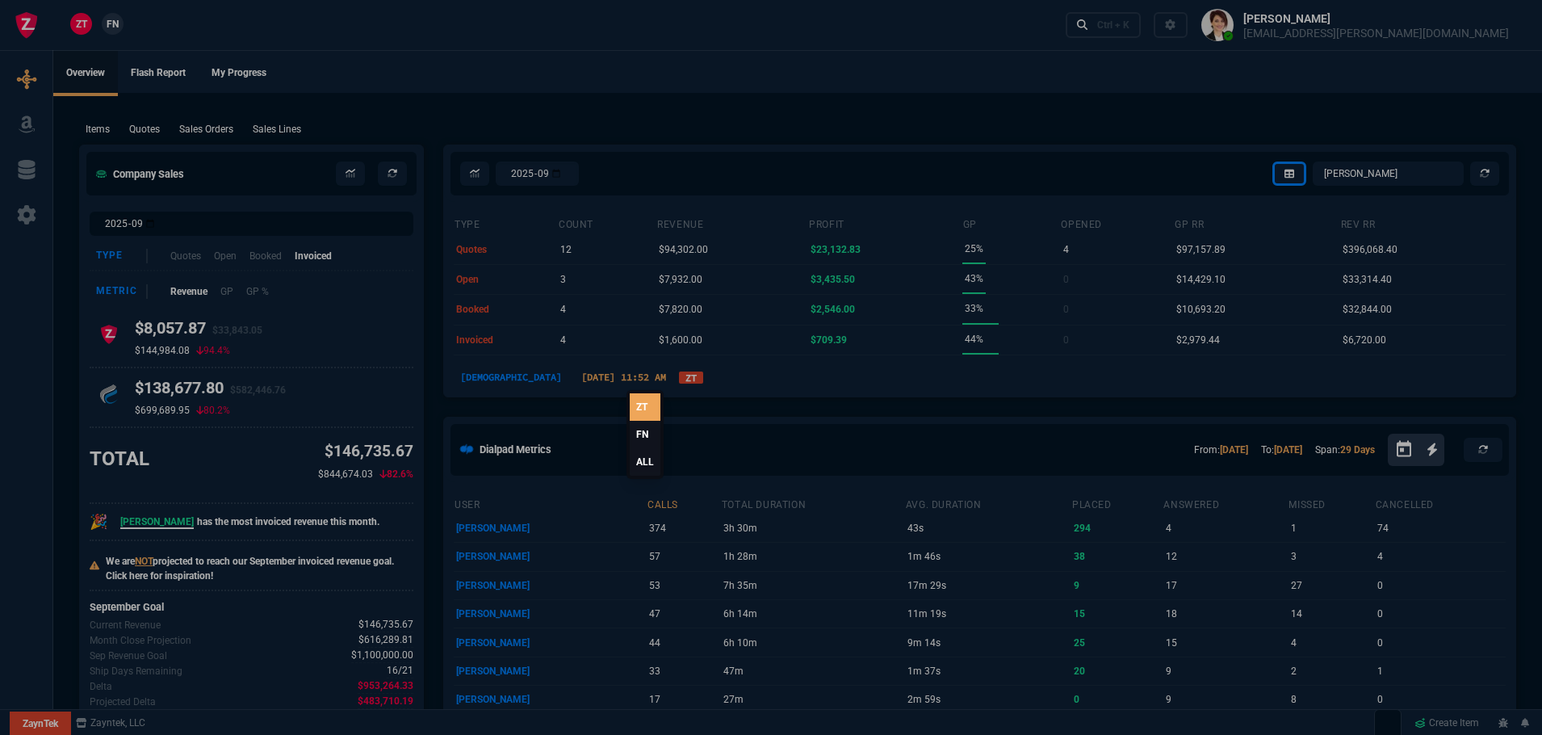
click at [644, 460] on link "ALL" at bounding box center [645, 461] width 31 height 27
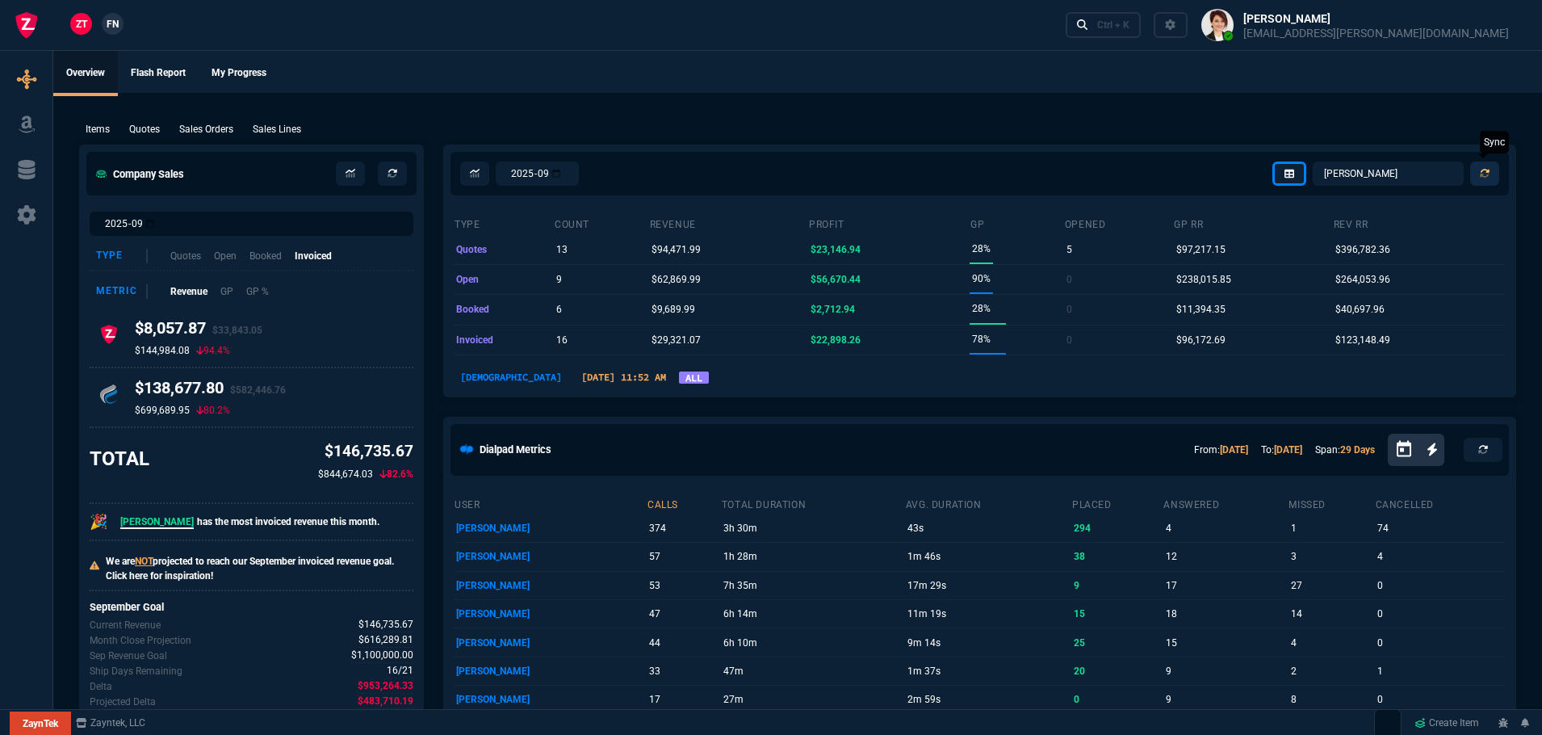
click at [1481, 174] on icon at bounding box center [1485, 174] width 10 height 10
click at [1380, 173] on select "[PERSON_NAME] Over [PERSON_NAME] [PERSON_NAME] Seti [PERSON_NAME] Wafek [PERSON…" at bounding box center [1388, 173] width 151 height 24
click at [1314, 161] on select "[PERSON_NAME] Over [PERSON_NAME] [PERSON_NAME] Seti [PERSON_NAME] Wafek [PERSON…" at bounding box center [1388, 173] width 151 height 24
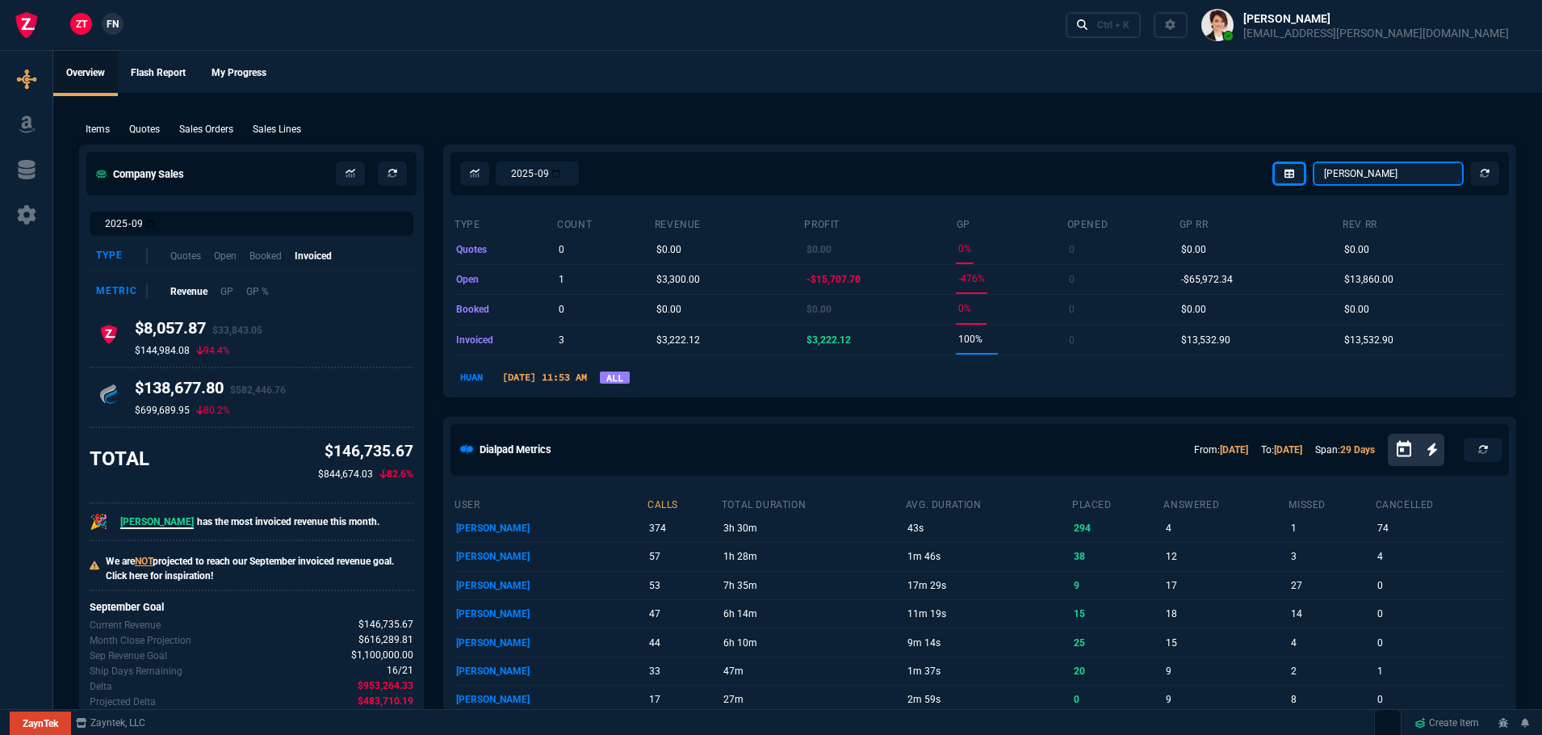
click at [1399, 178] on select "[PERSON_NAME] Over [PERSON_NAME] [PERSON_NAME] Seti [PERSON_NAME] Wafek [PERSON…" at bounding box center [1388, 173] width 151 height 24
click at [1314, 161] on select "[PERSON_NAME] Over [PERSON_NAME] [PERSON_NAME] Seti [PERSON_NAME] Wafek [PERSON…" at bounding box center [1388, 173] width 151 height 24
click at [1408, 170] on select "[PERSON_NAME] Over [PERSON_NAME] [PERSON_NAME] Seti [PERSON_NAME] Wafek [PERSON…" at bounding box center [1388, 173] width 151 height 24
click at [1314, 161] on select "[PERSON_NAME] Over [PERSON_NAME] [PERSON_NAME] Seti [PERSON_NAME] Wafek [PERSON…" at bounding box center [1388, 173] width 151 height 24
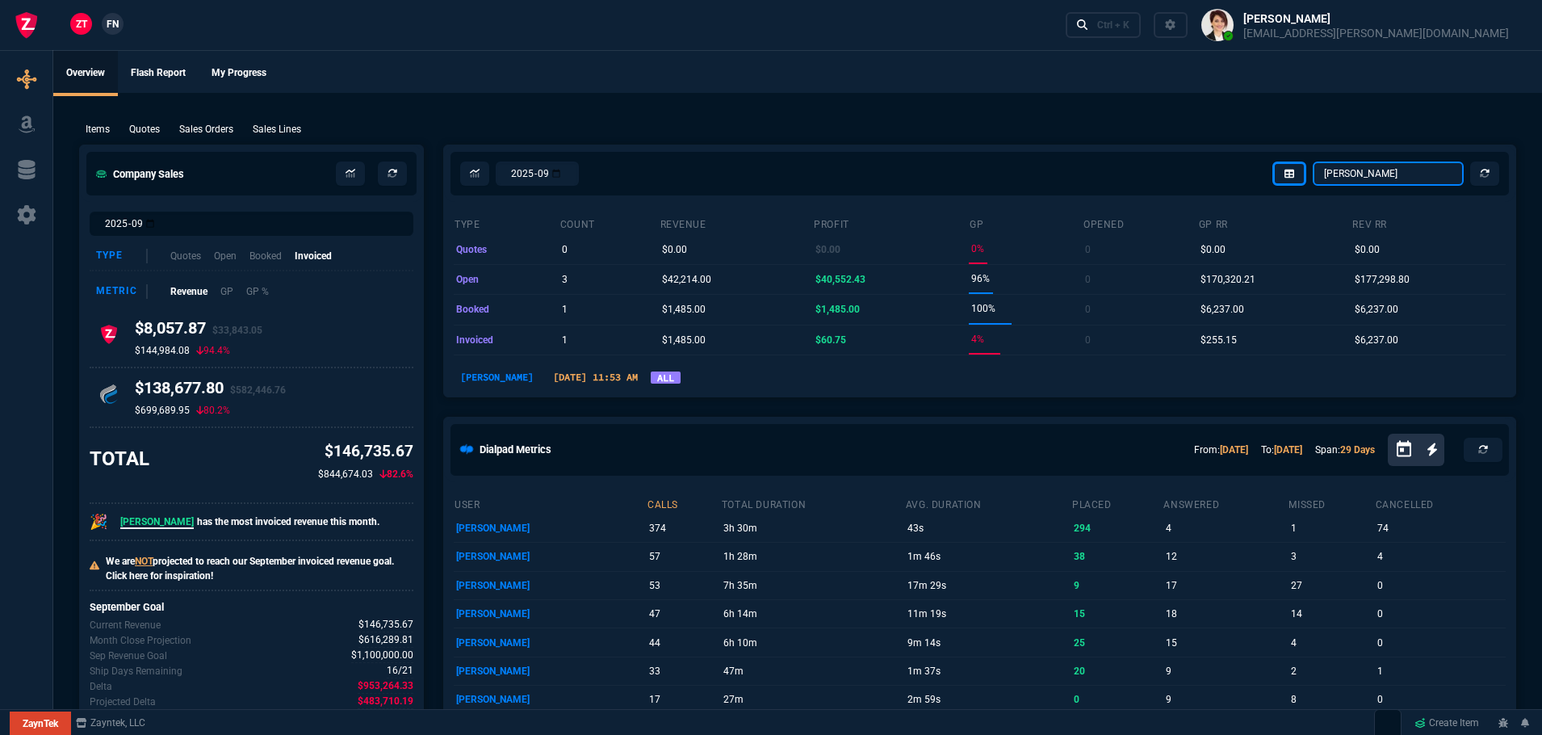
click at [1378, 174] on select "[PERSON_NAME] Over [PERSON_NAME] [PERSON_NAME] Seti [PERSON_NAME] Wafek [PERSON…" at bounding box center [1388, 173] width 151 height 24
click at [1314, 161] on select "[PERSON_NAME] Over [PERSON_NAME] [PERSON_NAME] Seti [PERSON_NAME] Wafek [PERSON…" at bounding box center [1388, 173] width 151 height 24
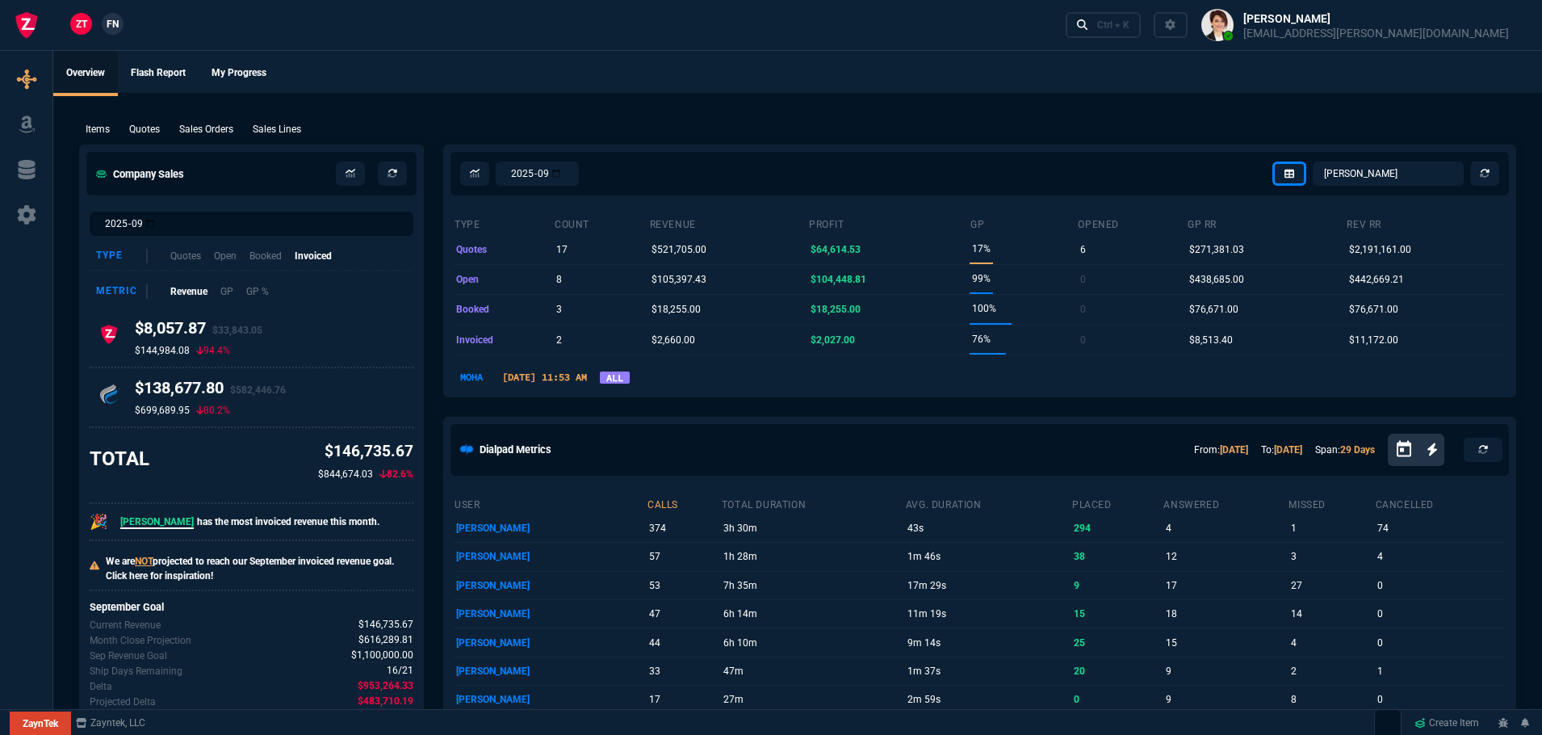
click at [1331, 121] on div "Items Quotes Sales Orders Sales Lines Add Link" at bounding box center [797, 128] width 1437 height 19
click at [1415, 175] on select "[PERSON_NAME] Over [PERSON_NAME] [PERSON_NAME] Seti [PERSON_NAME] Wafek [PERSON…" at bounding box center [1388, 173] width 151 height 24
click at [1314, 161] on select "[PERSON_NAME] Over [PERSON_NAME] [PERSON_NAME] Seti [PERSON_NAME] Wafek [PERSON…" at bounding box center [1388, 173] width 151 height 24
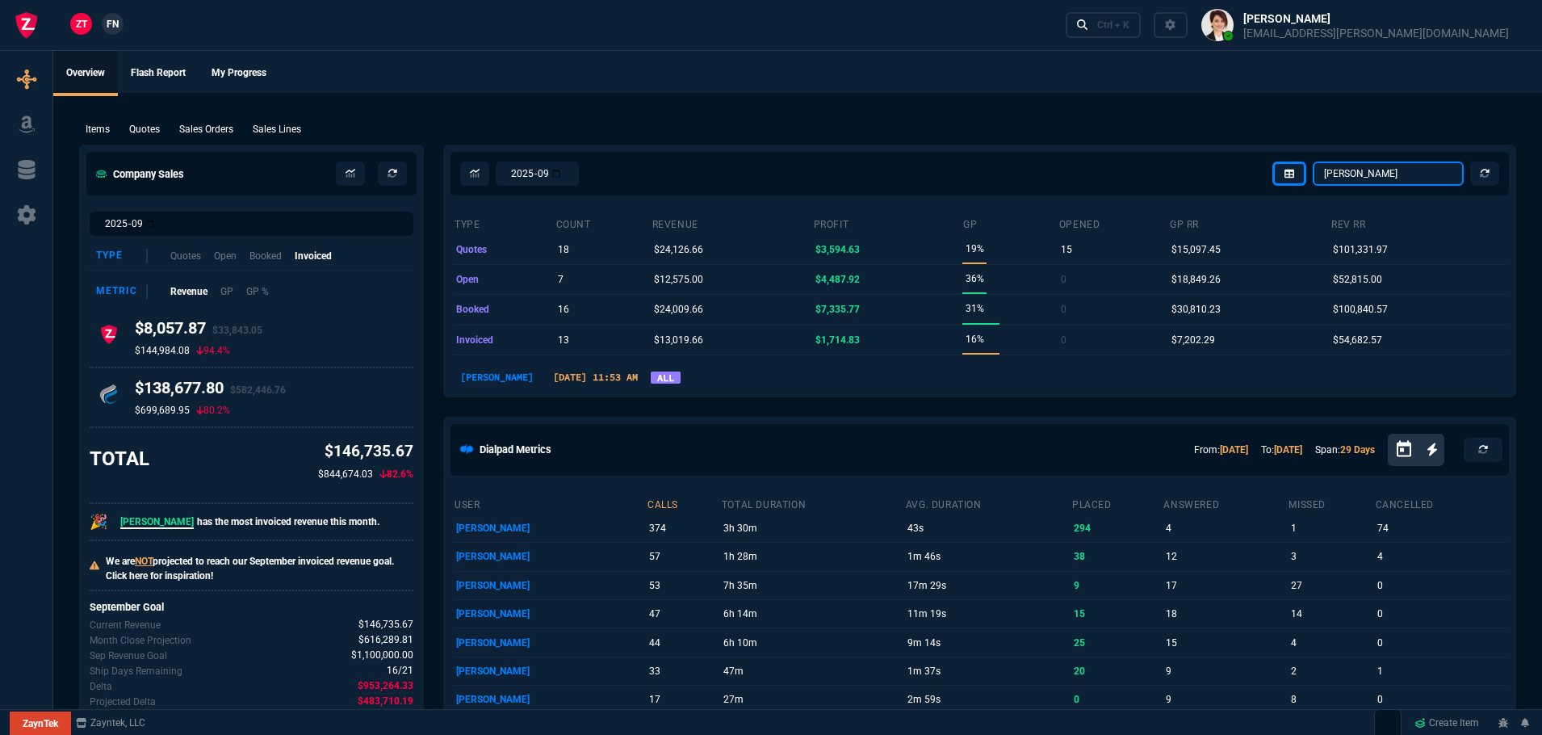
click at [1403, 170] on select "[PERSON_NAME] Over [PERSON_NAME] [PERSON_NAME] Seti [PERSON_NAME] Wafek [PERSON…" at bounding box center [1388, 173] width 151 height 24
select select "4: SHAD"
click at [1314, 161] on select "[PERSON_NAME] Over [PERSON_NAME] [PERSON_NAME] Seti [PERSON_NAME] Wafek [PERSON…" at bounding box center [1388, 173] width 151 height 24
